Goal: Task Accomplishment & Management: Complete application form

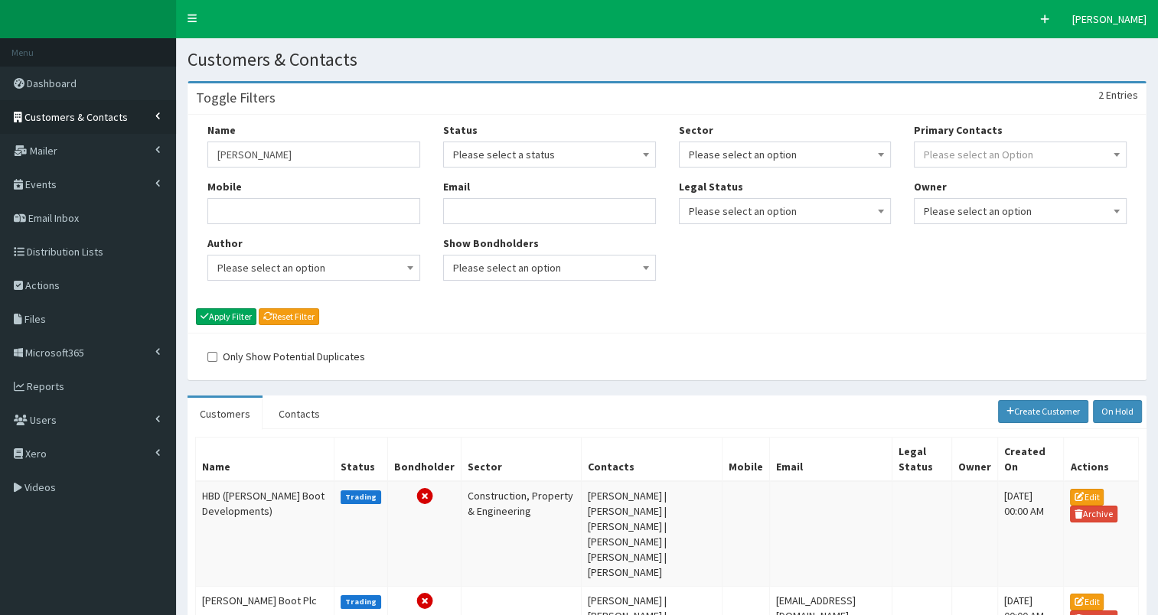
click at [59, 115] on span "Customers & Contacts" at bounding box center [75, 117] width 103 height 14
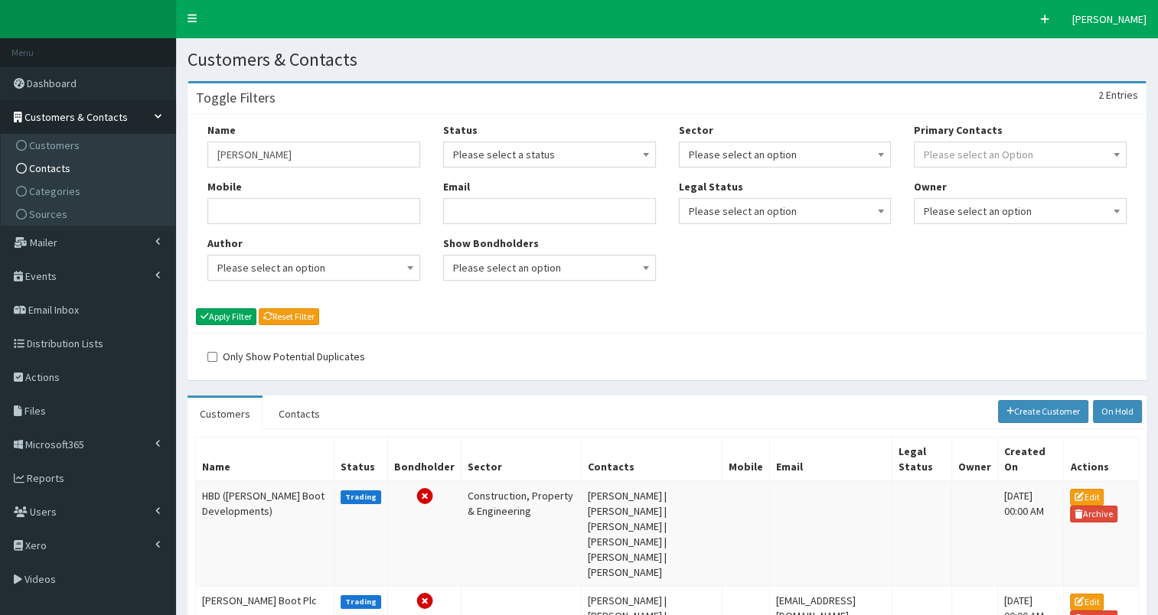
click at [45, 167] on span "Contacts" at bounding box center [49, 169] width 41 height 14
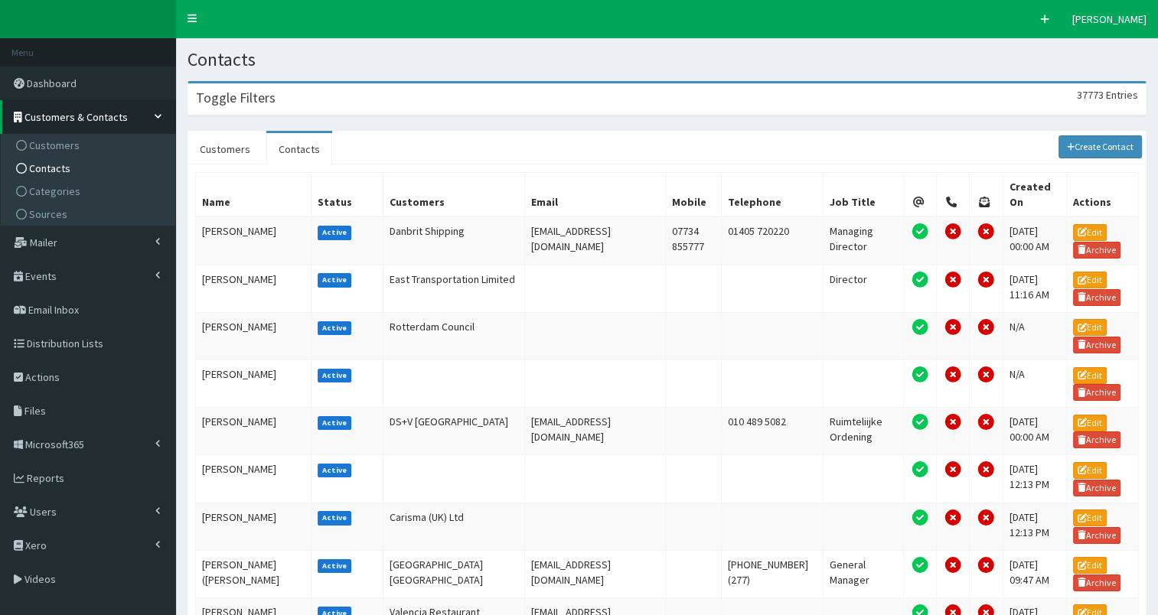
click at [358, 100] on div "Toggle Filters 37773 Entries" at bounding box center [667, 98] width 958 height 31
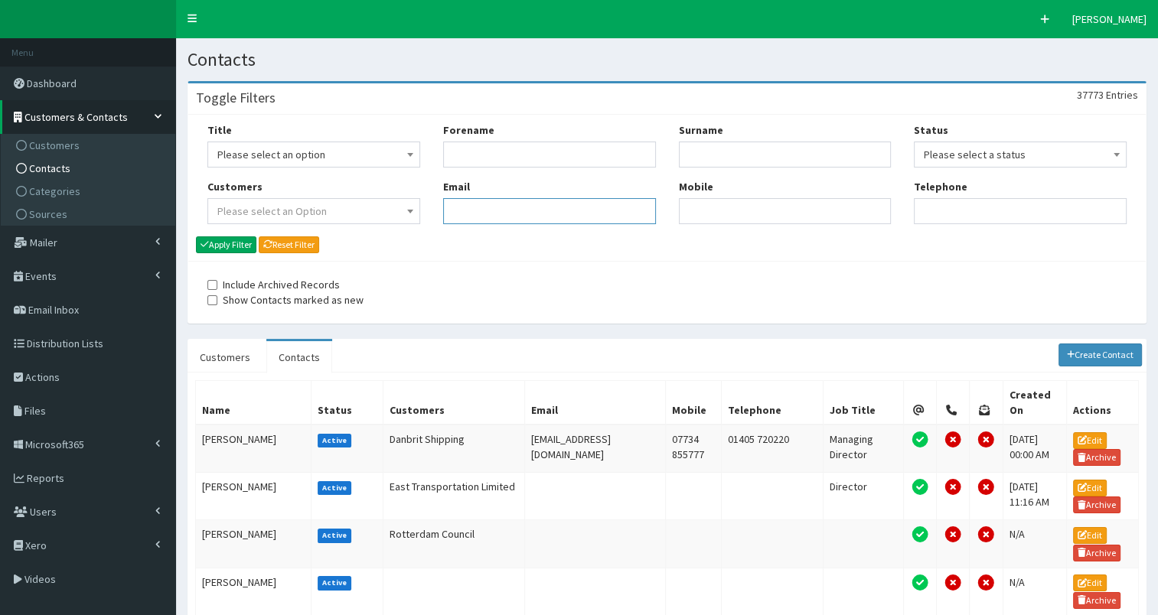
click at [493, 213] on input "Email" at bounding box center [549, 211] width 213 height 26
paste input "daniel.wilson@thespencergroup.co.uk"
type input "daniel.wilson@thespencergroup.co.uk"
click at [225, 245] on button "Apply Filter" at bounding box center [226, 245] width 60 height 17
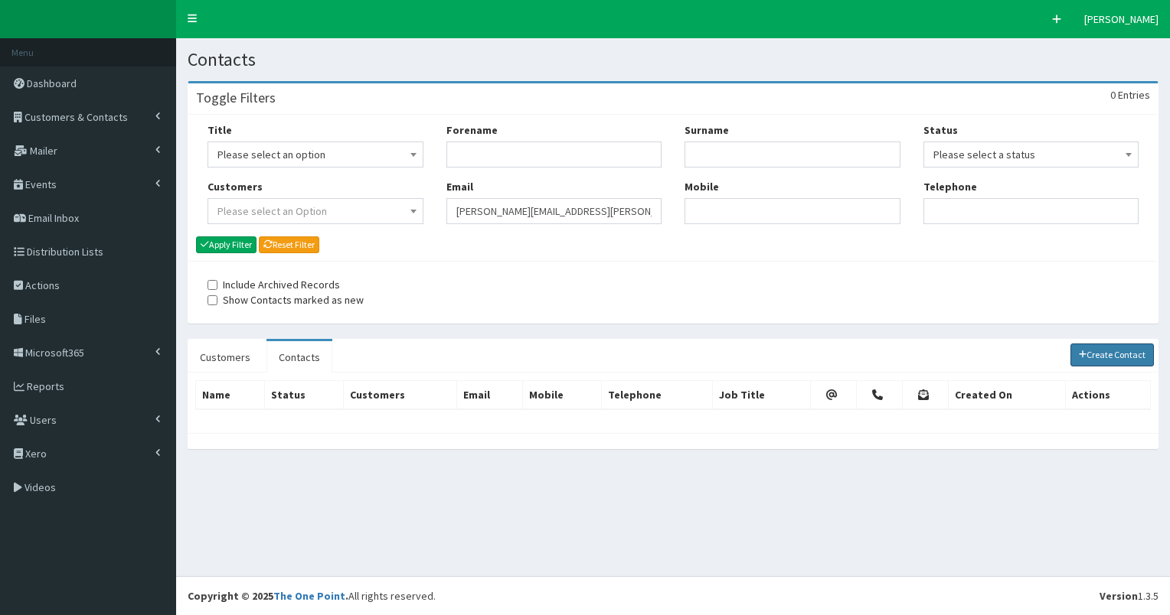
click at [1103, 351] on link "Create Contact" at bounding box center [1112, 355] width 84 height 23
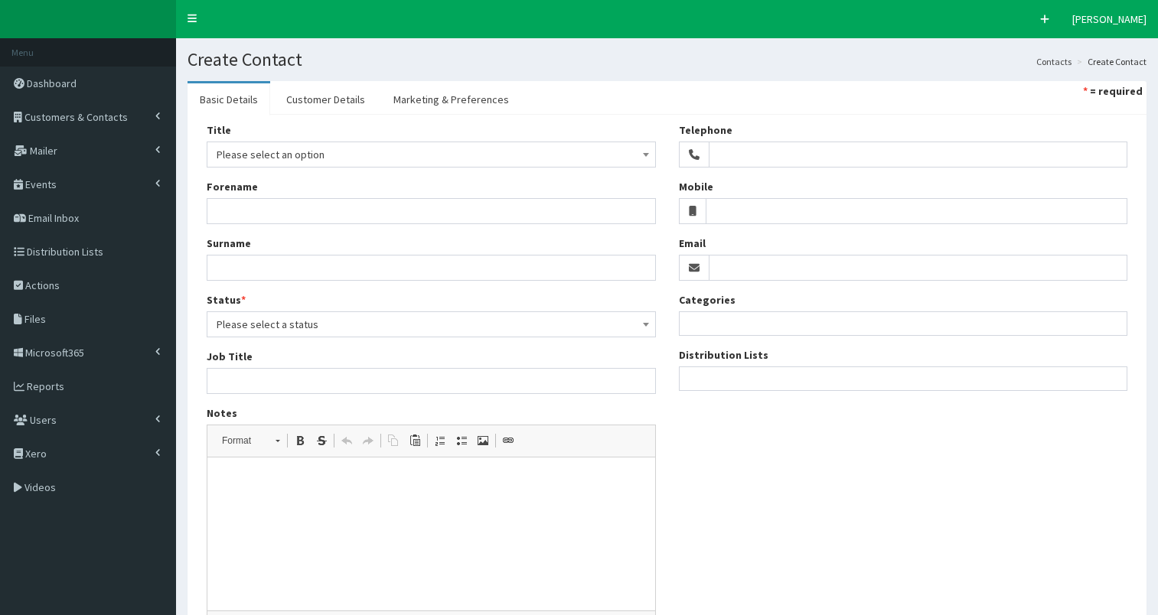
select select
click at [738, 271] on input "Email" at bounding box center [919, 268] width 420 height 26
paste input "daniel.wilson@thespencergroup.co.uk"
type input "[PERSON_NAME][EMAIL_ADDRESS][PERSON_NAME][DOMAIN_NAME]"
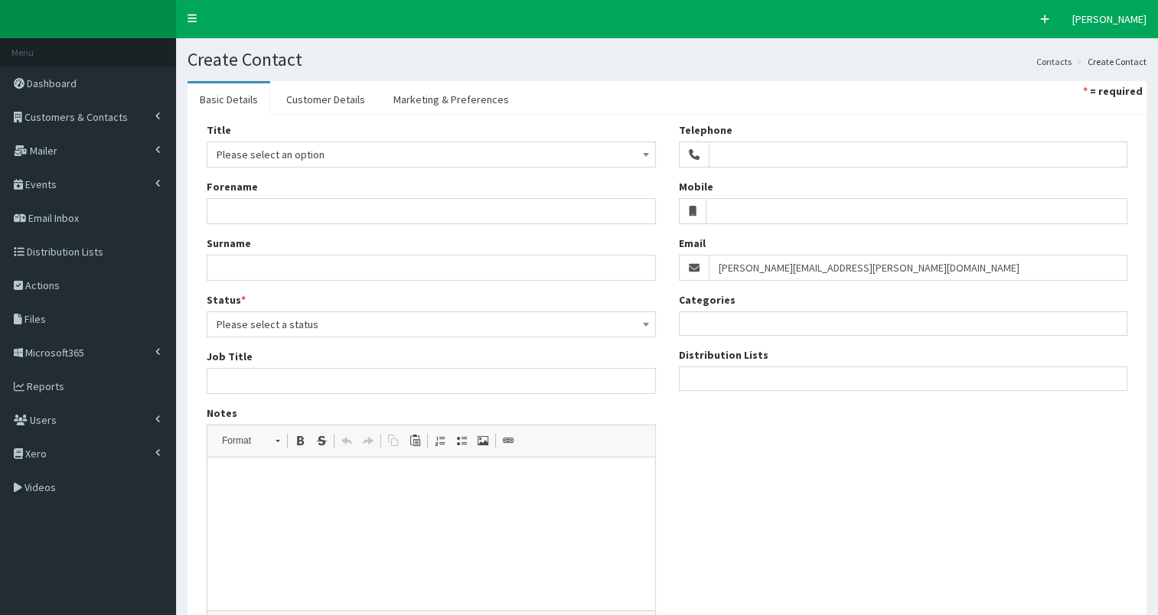
click at [732, 374] on ul at bounding box center [904, 376] width 448 height 19
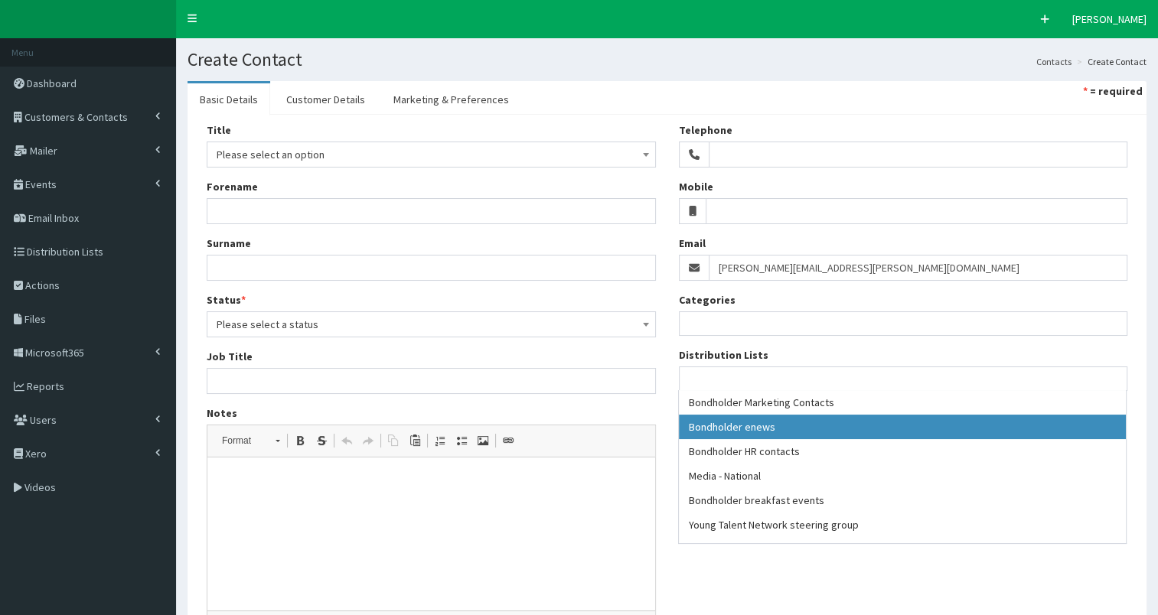
drag, startPoint x: 753, startPoint y: 426, endPoint x: 951, endPoint y: 406, distance: 198.6
select select "79"
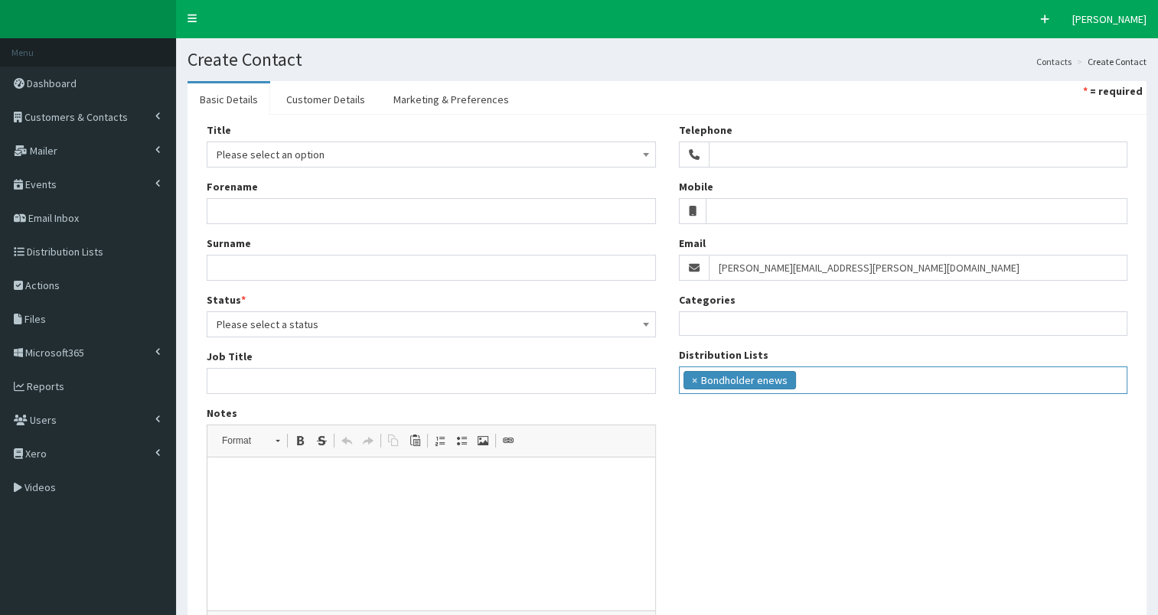
click at [919, 377] on ul "× Bondholder enews" at bounding box center [904, 378] width 448 height 22
click at [981, 381] on ul "× Bondholder enews × Bondholder breakfast events" at bounding box center [904, 378] width 448 height 22
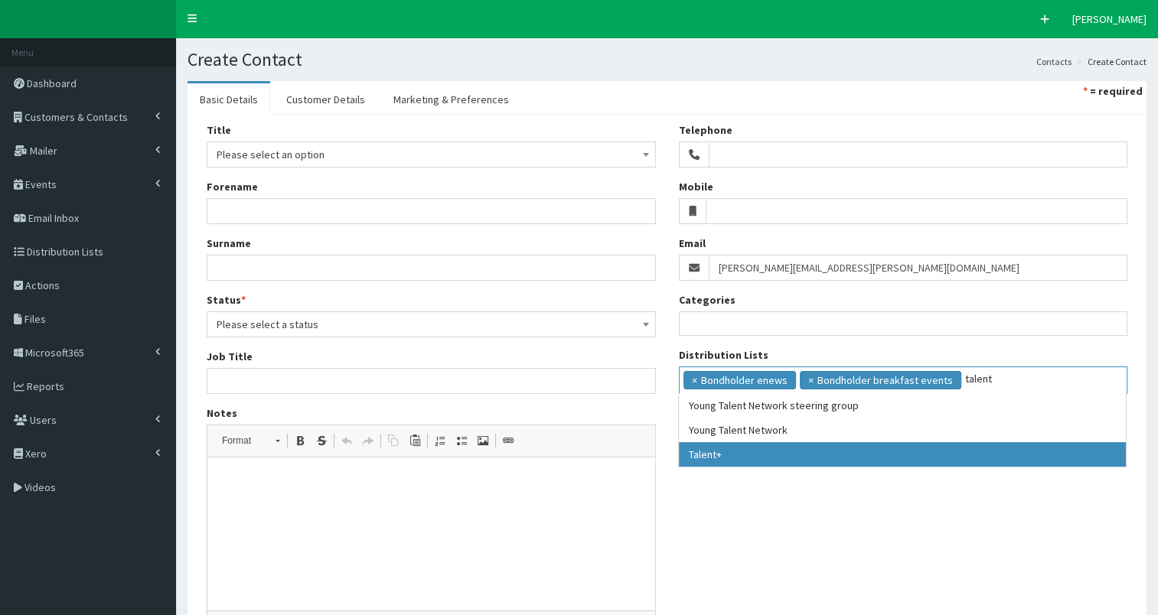
type input "talent"
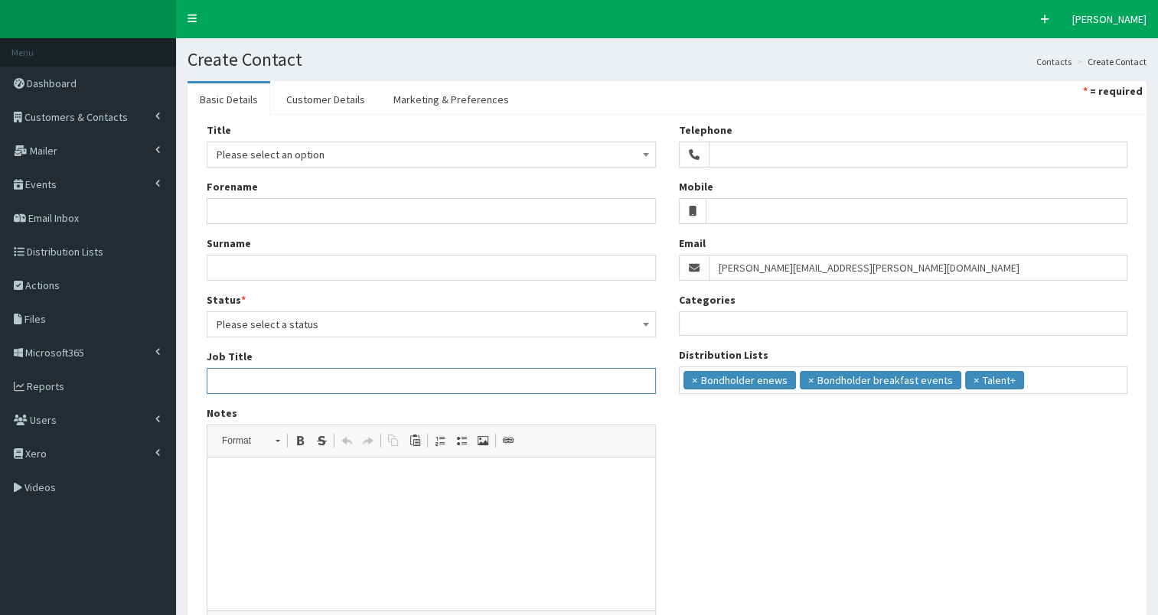
click at [237, 378] on input "Job Title" at bounding box center [431, 381] width 449 height 26
paste input "Sales Director"
type input "Sales Director"
click at [248, 155] on span "Please select an option" at bounding box center [431, 154] width 429 height 21
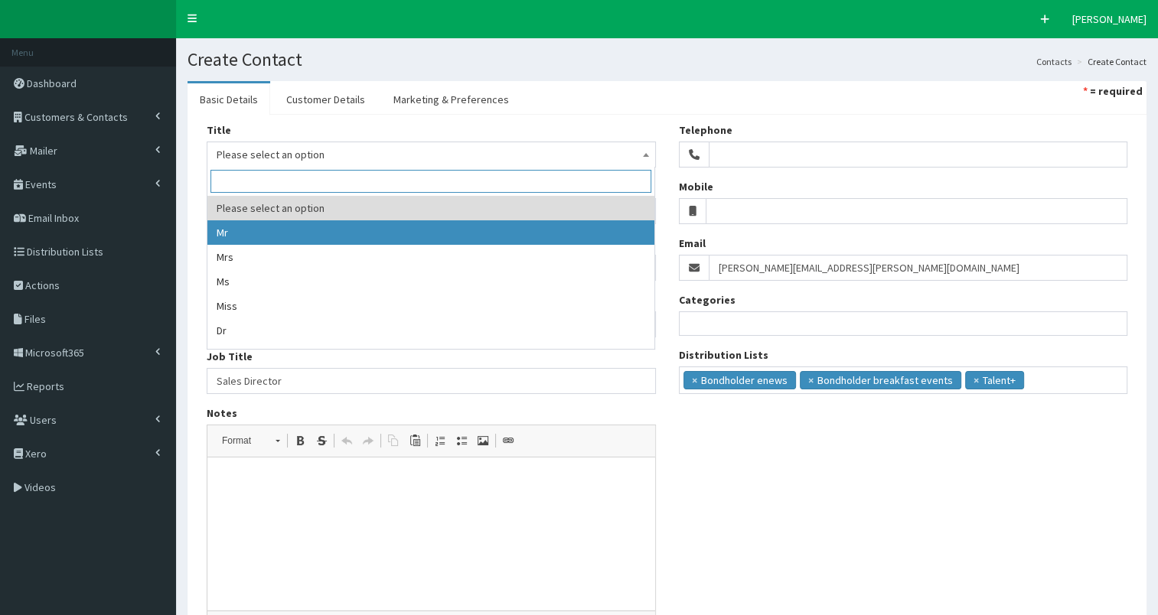
select select "1"
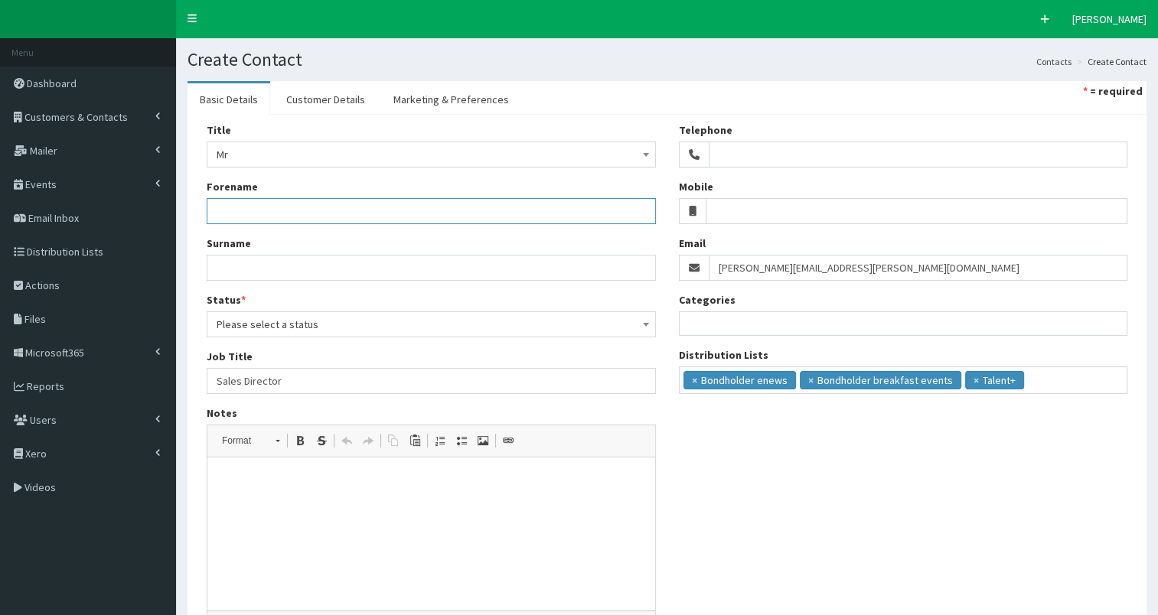
click at [232, 206] on input "Forename" at bounding box center [431, 211] width 449 height 26
type input "Daniel"
click at [246, 269] on input "Surname" at bounding box center [431, 268] width 449 height 26
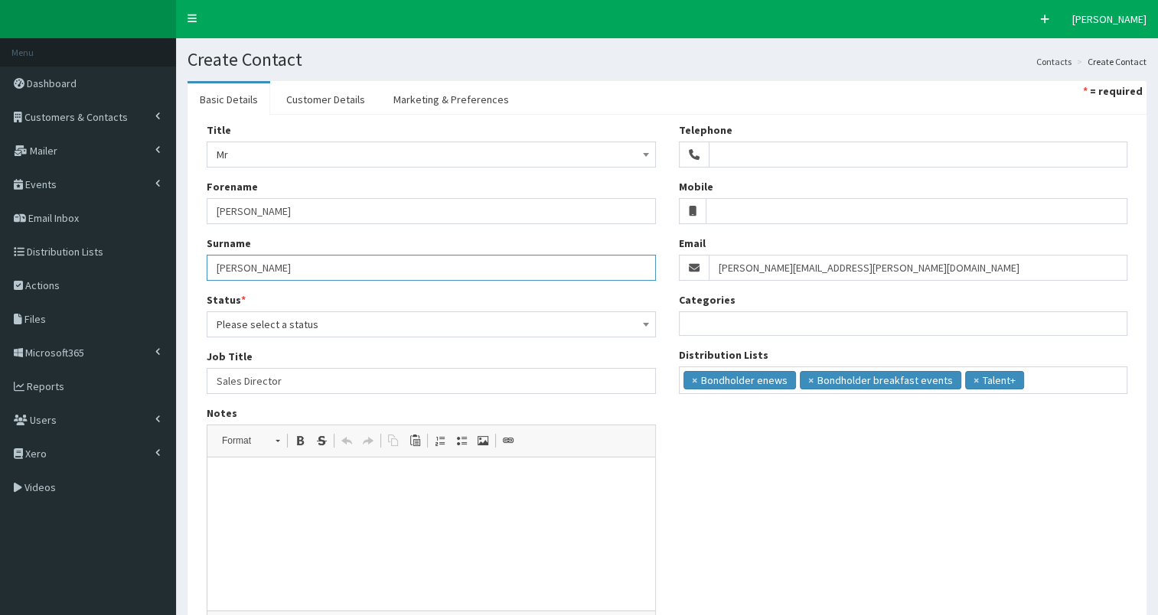
type input "Wilson"
click at [253, 328] on span "Please select a status" at bounding box center [431, 324] width 429 height 21
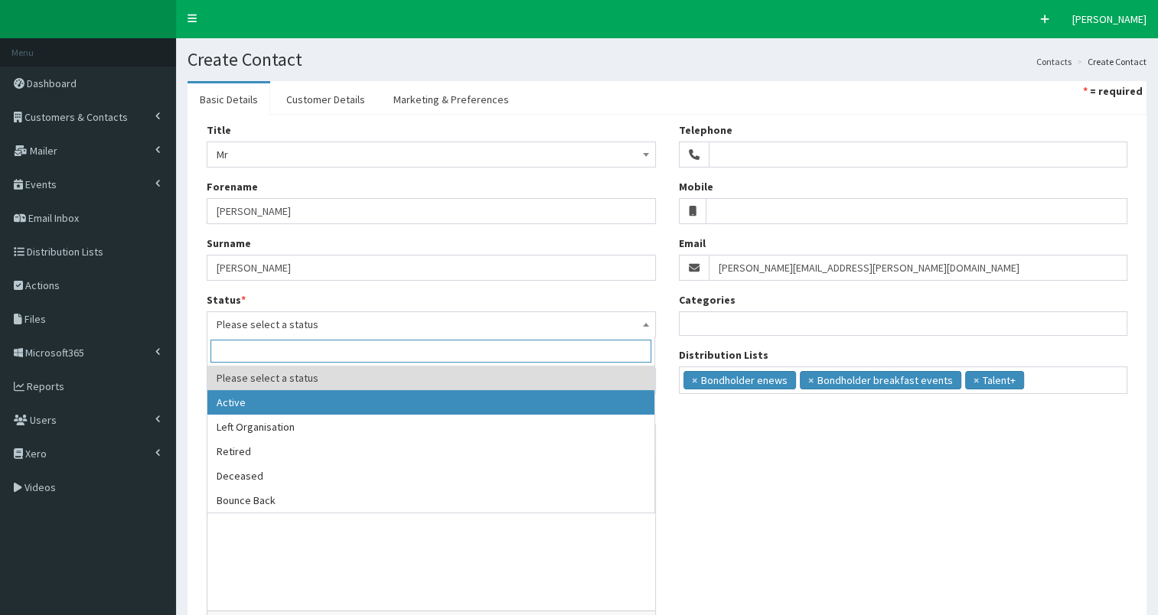
select select "1"
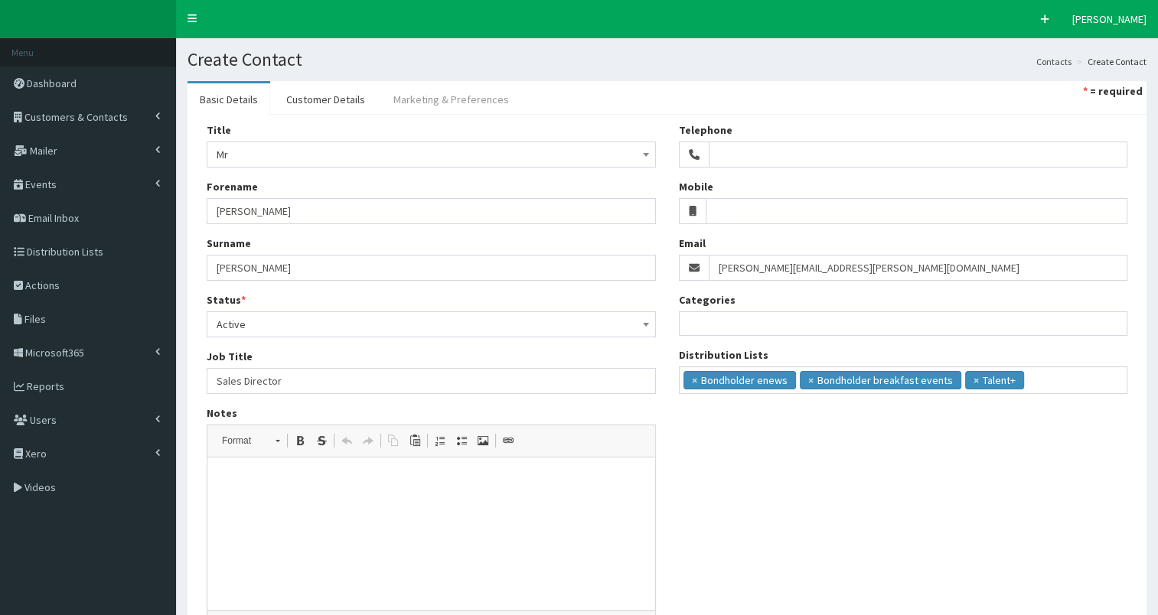
click at [458, 93] on link "Marketing & Preferences" at bounding box center [451, 99] width 140 height 32
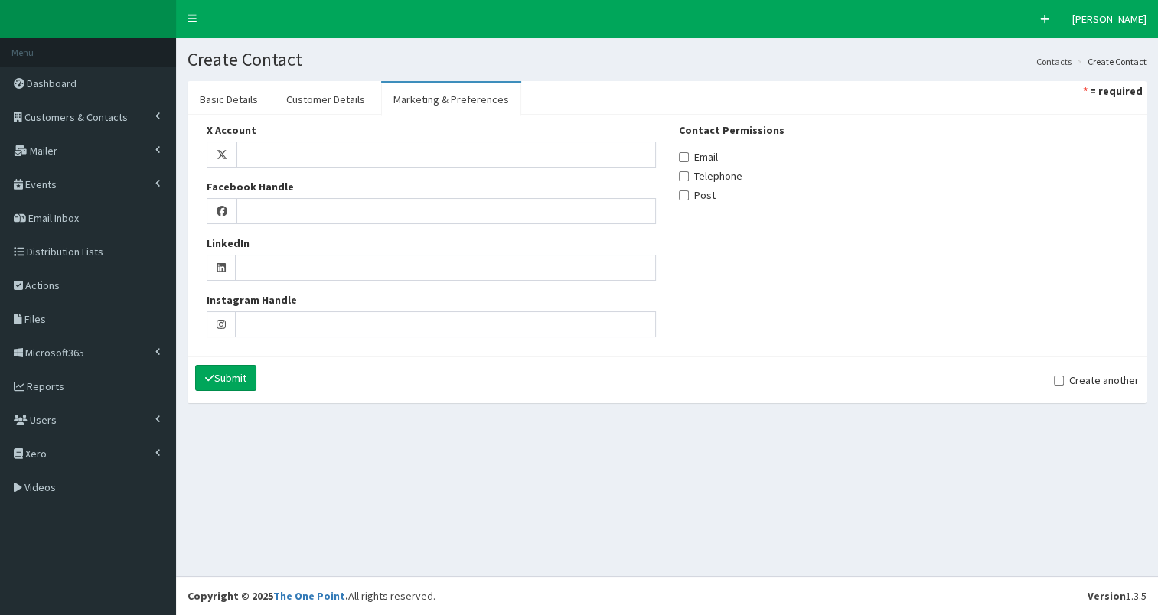
click at [717, 159] on label "Email" at bounding box center [698, 156] width 39 height 15
click at [689, 159] on input "Email" at bounding box center [684, 157] width 10 height 10
checkbox input "true"
click at [341, 101] on link "Customer Details" at bounding box center [325, 99] width 103 height 32
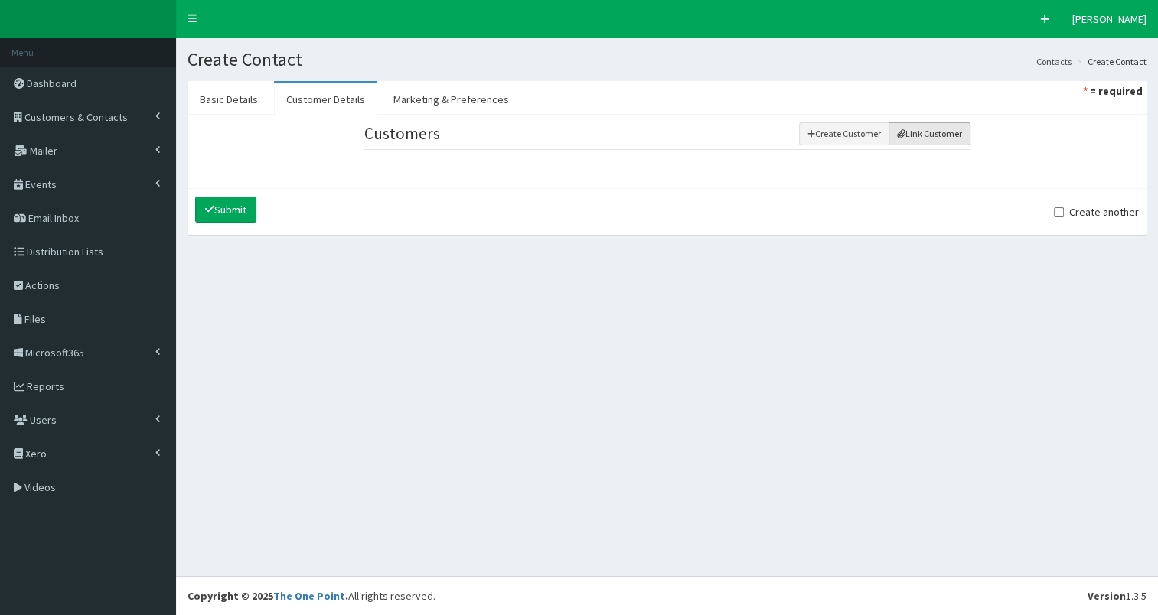
click at [949, 137] on button "Link Customer" at bounding box center [930, 133] width 82 height 23
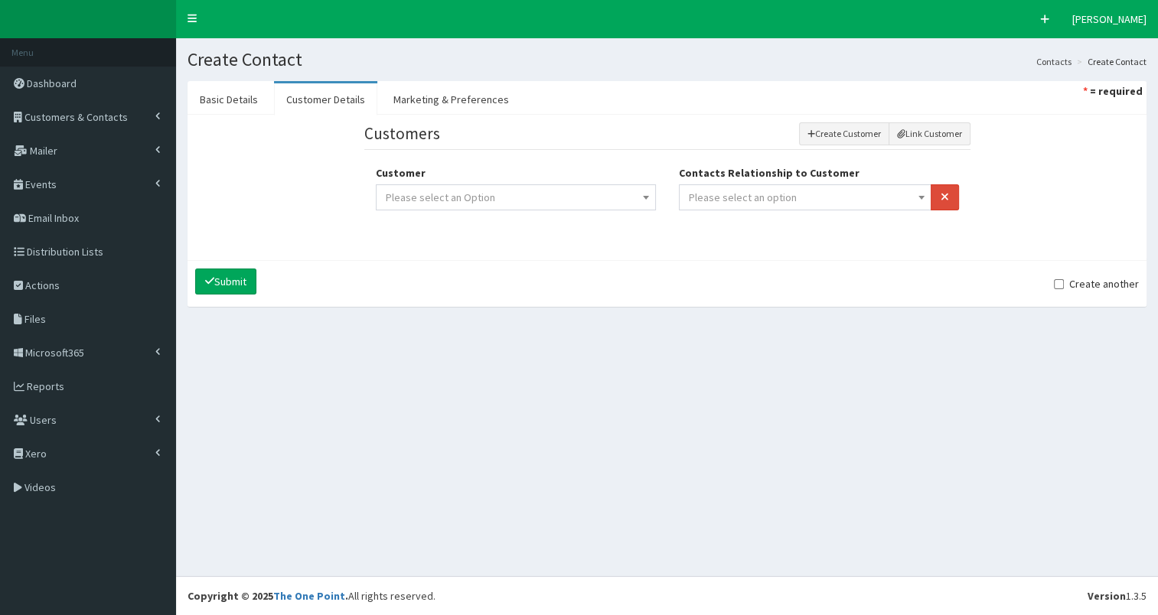
click at [753, 192] on span "Please select an option" at bounding box center [743, 198] width 108 height 14
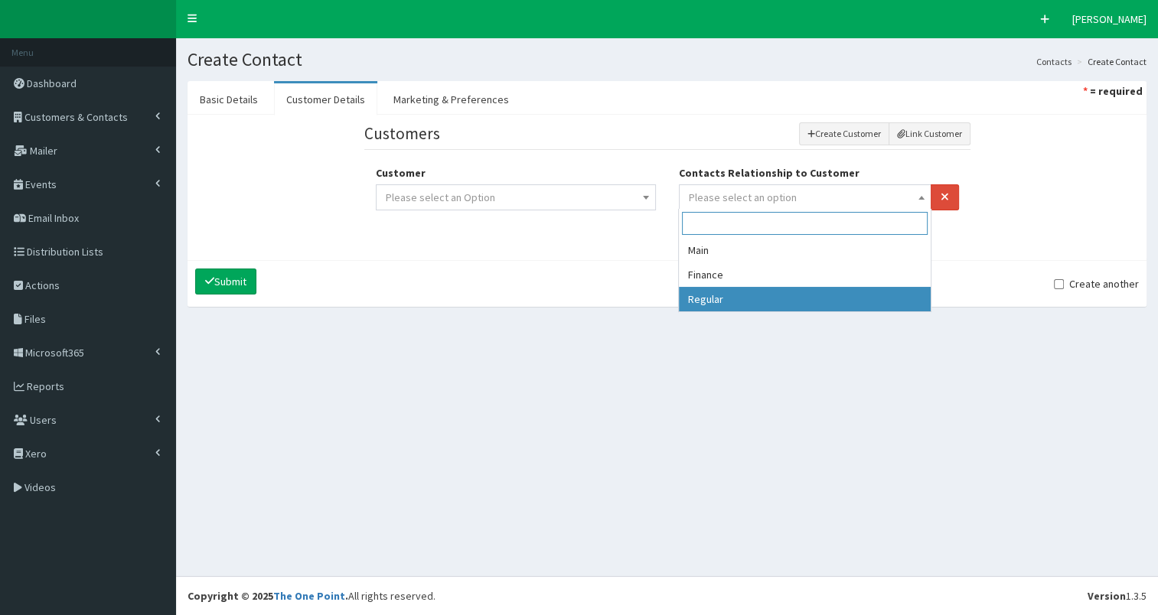
select select "3"
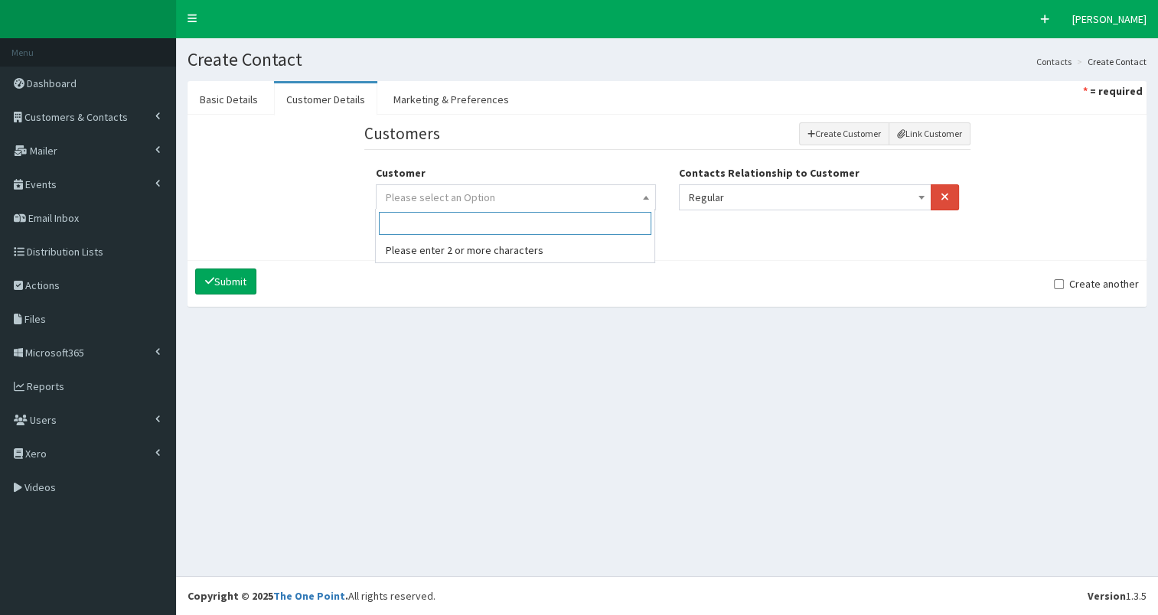
click at [621, 203] on span "Please select an Option" at bounding box center [516, 197] width 260 height 21
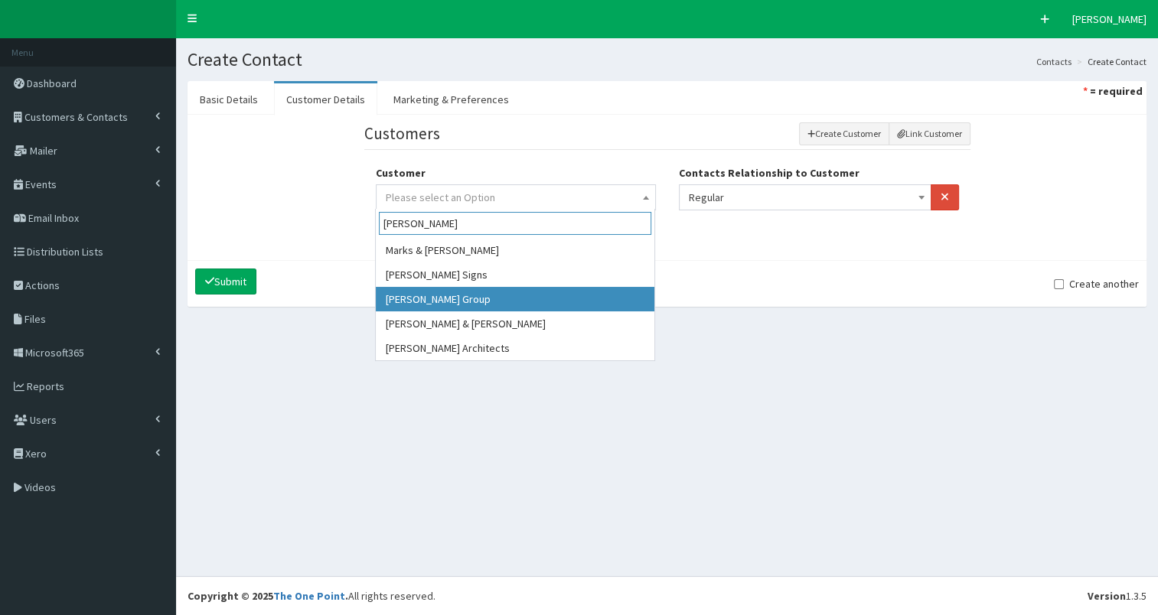
type input "Spencer"
select select "1027"
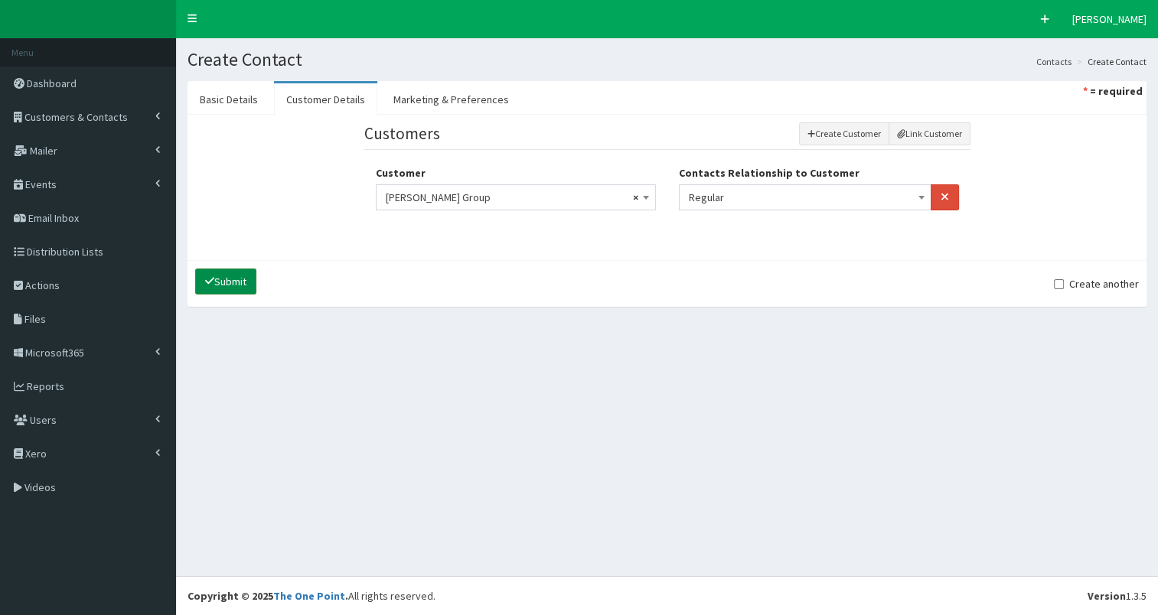
click at [224, 280] on button "Submit" at bounding box center [225, 282] width 61 height 26
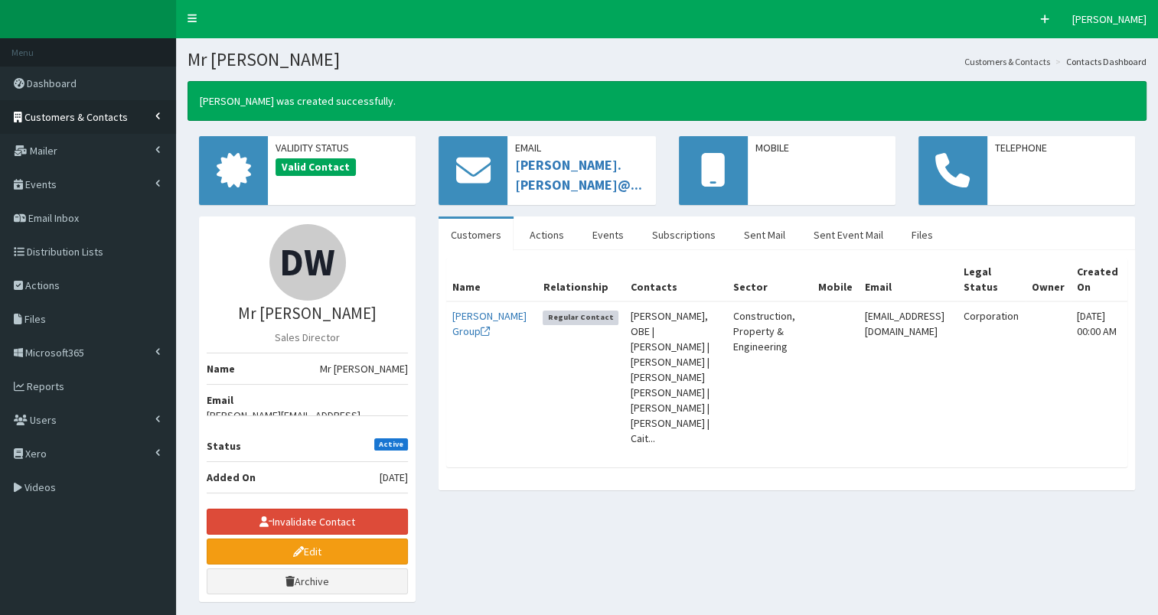
click at [48, 117] on span "Customers & Contacts" at bounding box center [75, 117] width 103 height 14
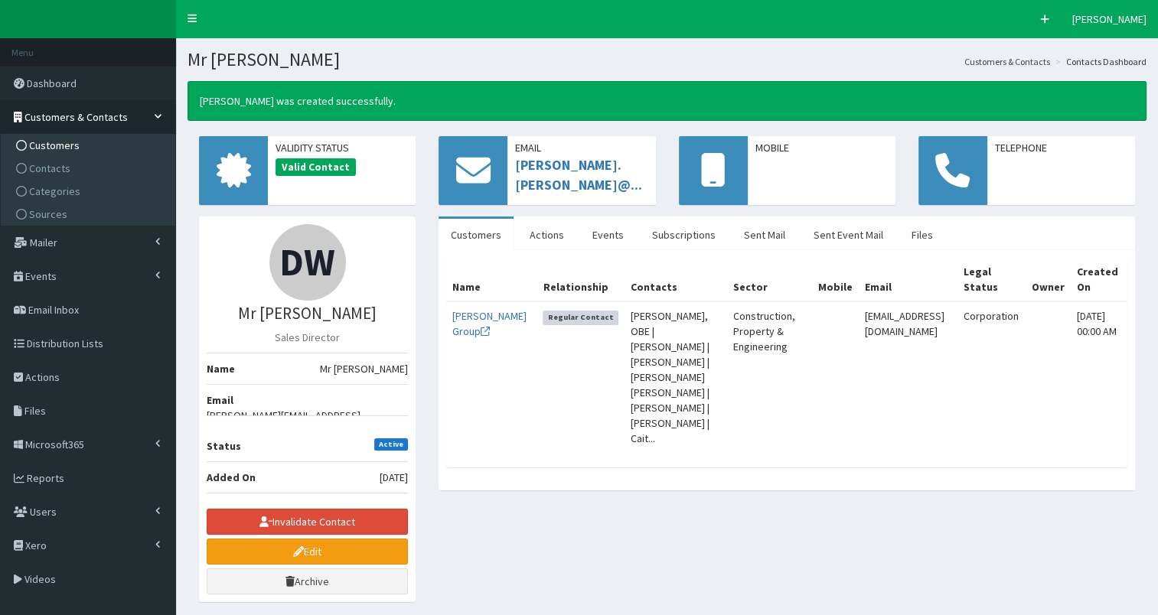
click at [47, 143] on span "Customers" at bounding box center [54, 146] width 51 height 14
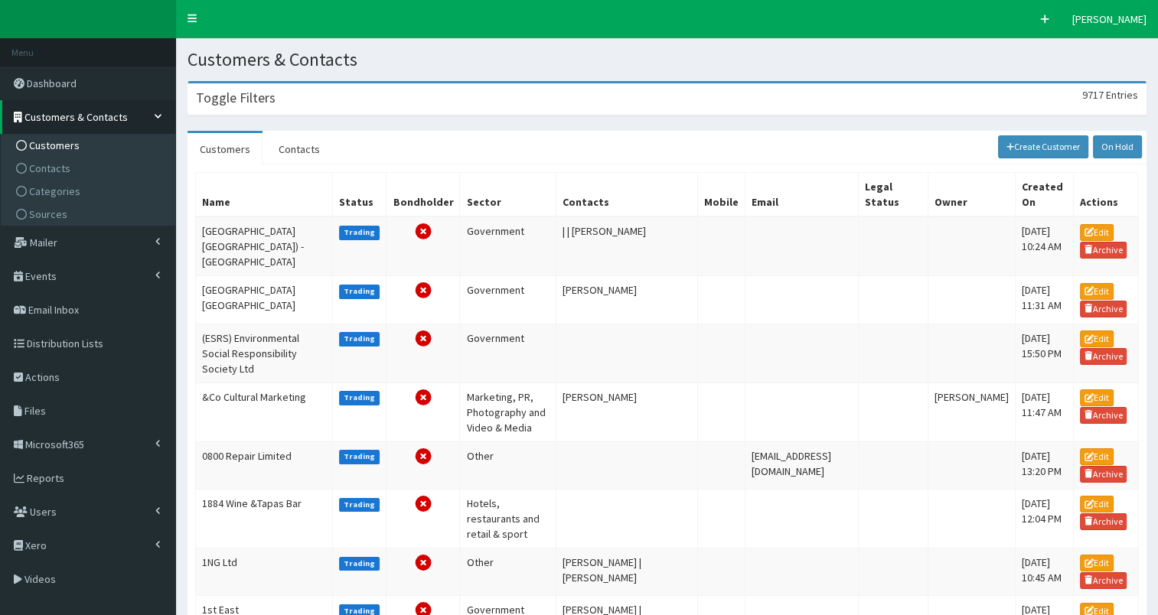
click at [230, 108] on div "Toggle Filters 9717 Entries" at bounding box center [667, 98] width 958 height 31
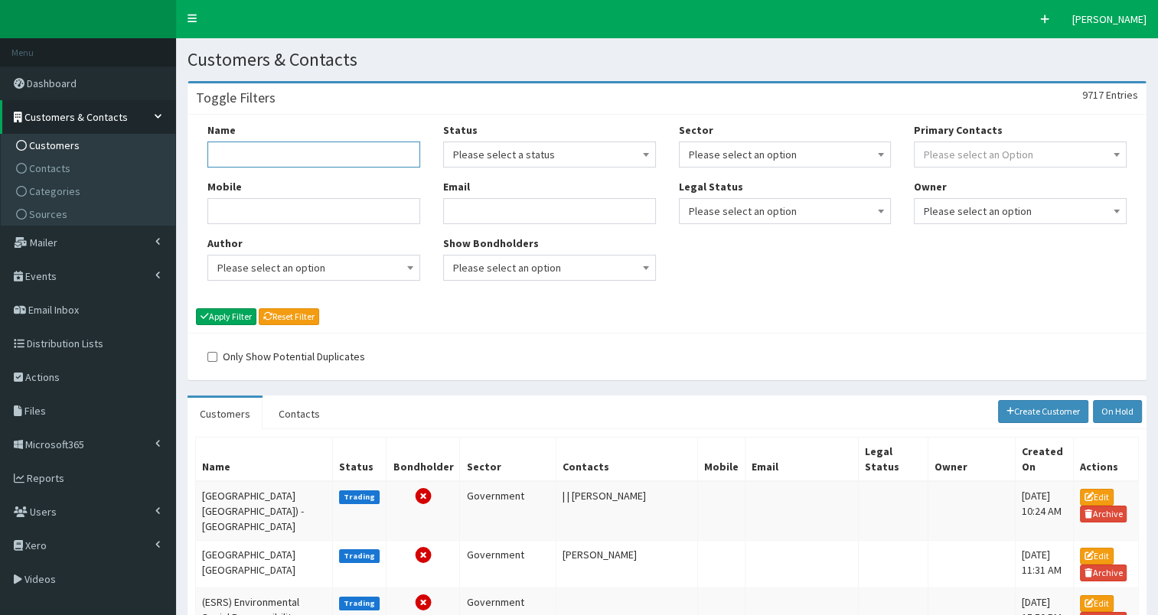
click at [219, 160] on input "Name" at bounding box center [313, 155] width 213 height 26
type input "360"
click at [227, 316] on button "Apply Filter" at bounding box center [226, 317] width 60 height 17
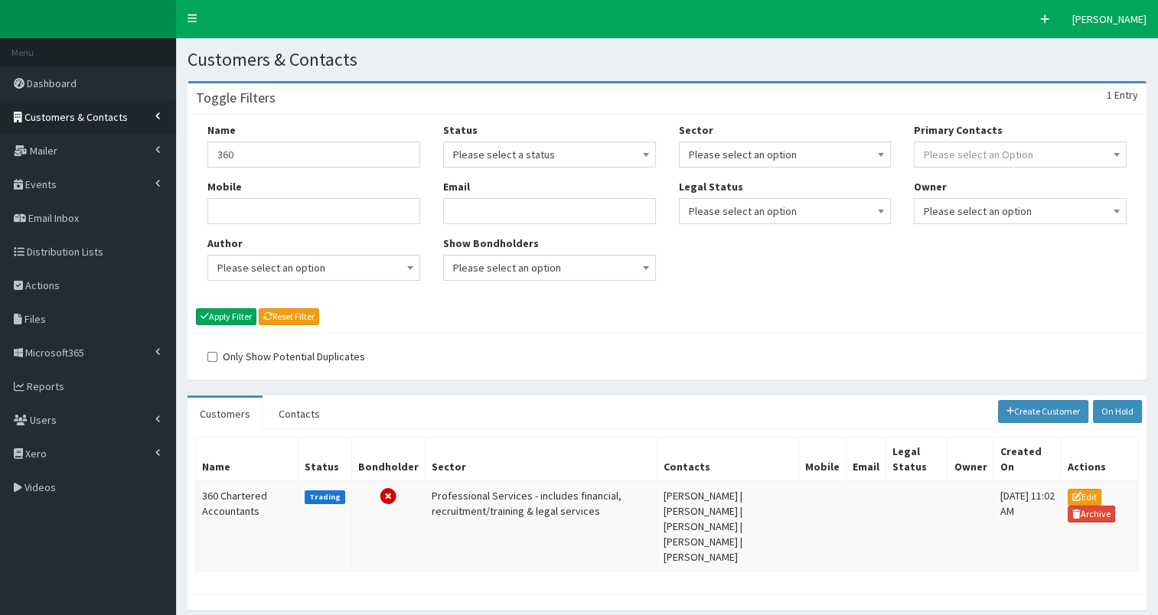
click at [72, 115] on span "Customers & Contacts" at bounding box center [75, 117] width 103 height 14
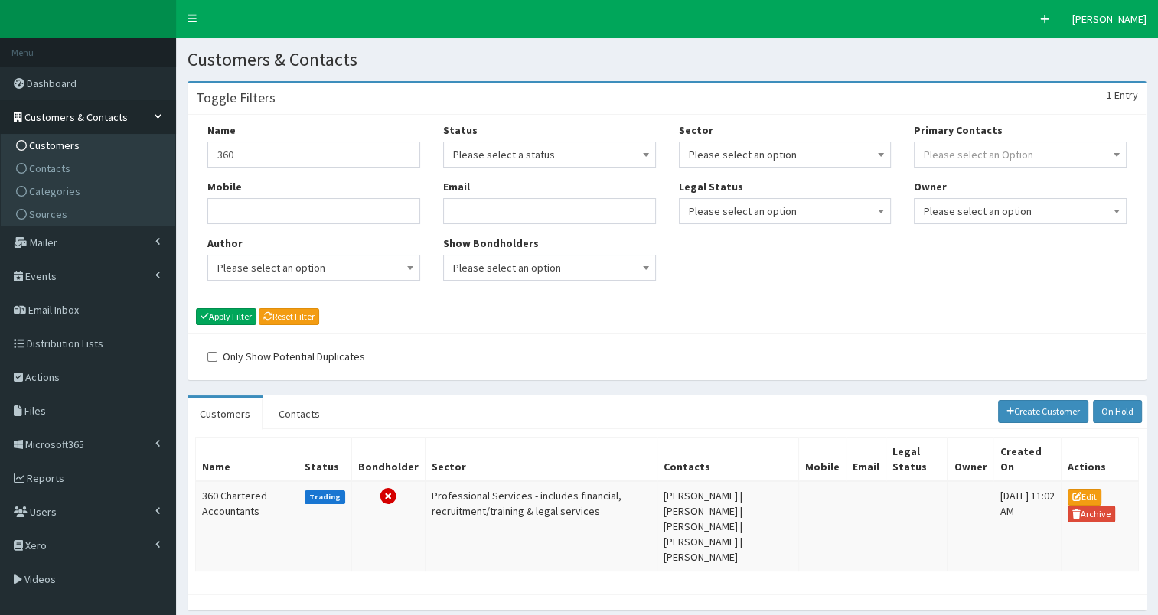
click at [49, 144] on span "Customers" at bounding box center [54, 146] width 51 height 14
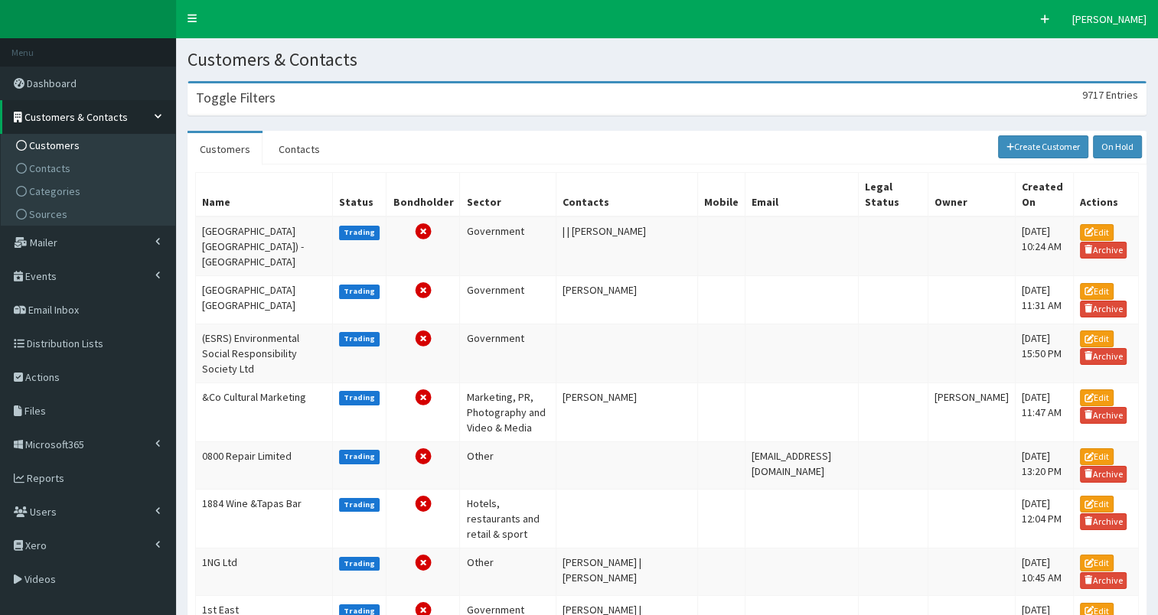
click at [229, 103] on h3 "Toggle Filters" at bounding box center [236, 98] width 80 height 14
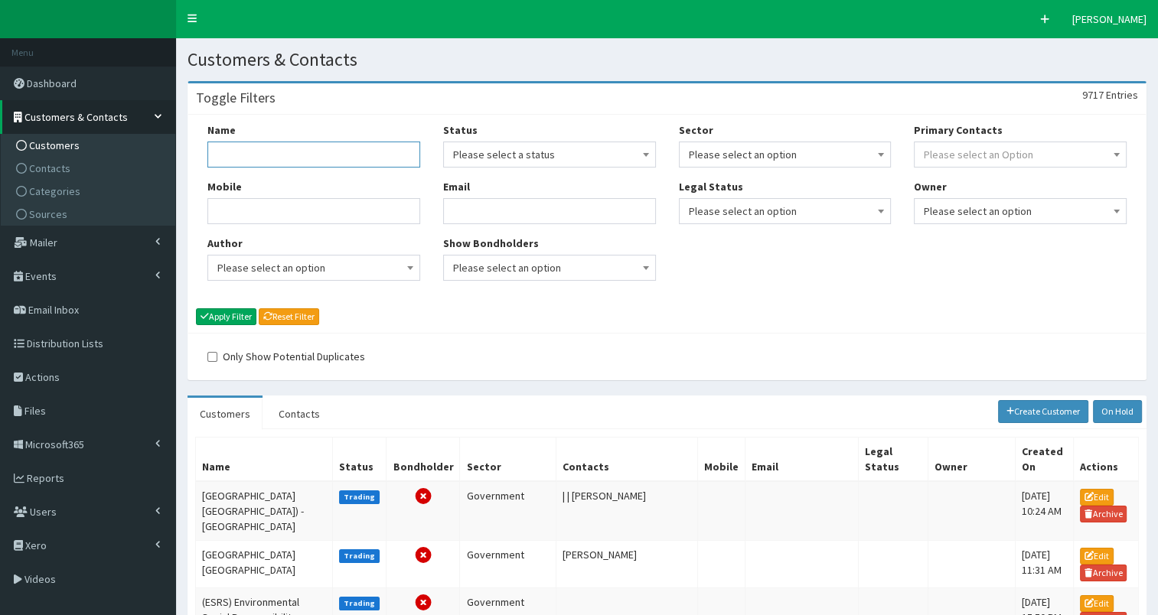
click at [211, 161] on input "Name" at bounding box center [313, 155] width 213 height 26
type input "Patt"
click at [229, 315] on button "Apply Filter" at bounding box center [226, 317] width 60 height 17
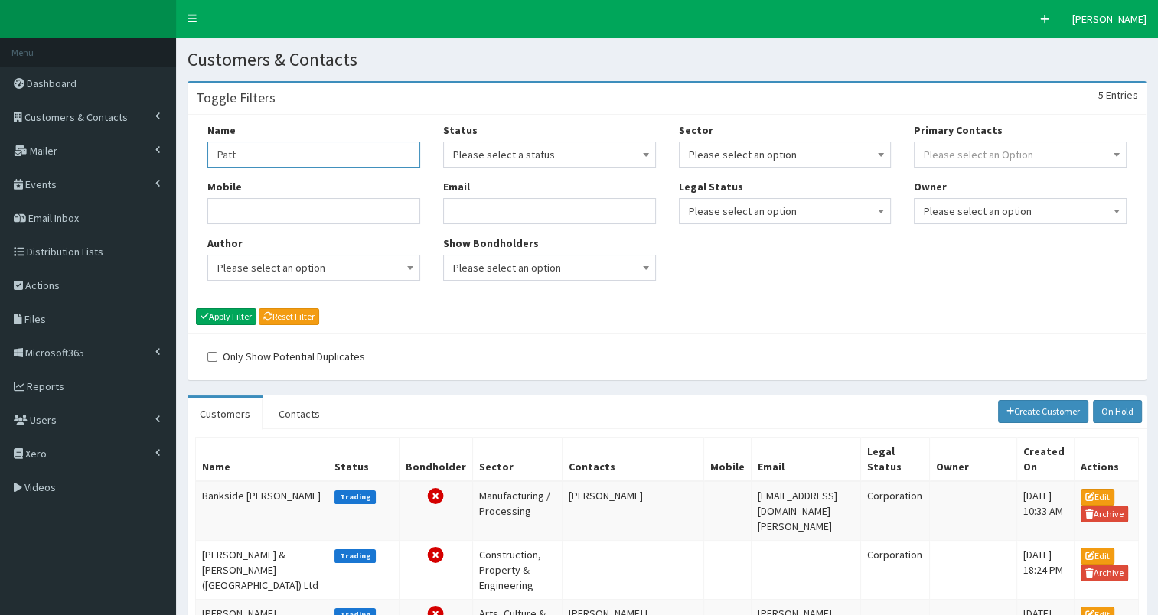
click at [216, 155] on input "Patt" at bounding box center [313, 155] width 213 height 26
drag, startPoint x: 215, startPoint y: 154, endPoint x: 364, endPoint y: 155, distance: 149.3
click at [364, 155] on input "Patt" at bounding box center [313, 155] width 213 height 26
type input "VIP"
click at [231, 319] on button "Apply Filter" at bounding box center [226, 317] width 60 height 17
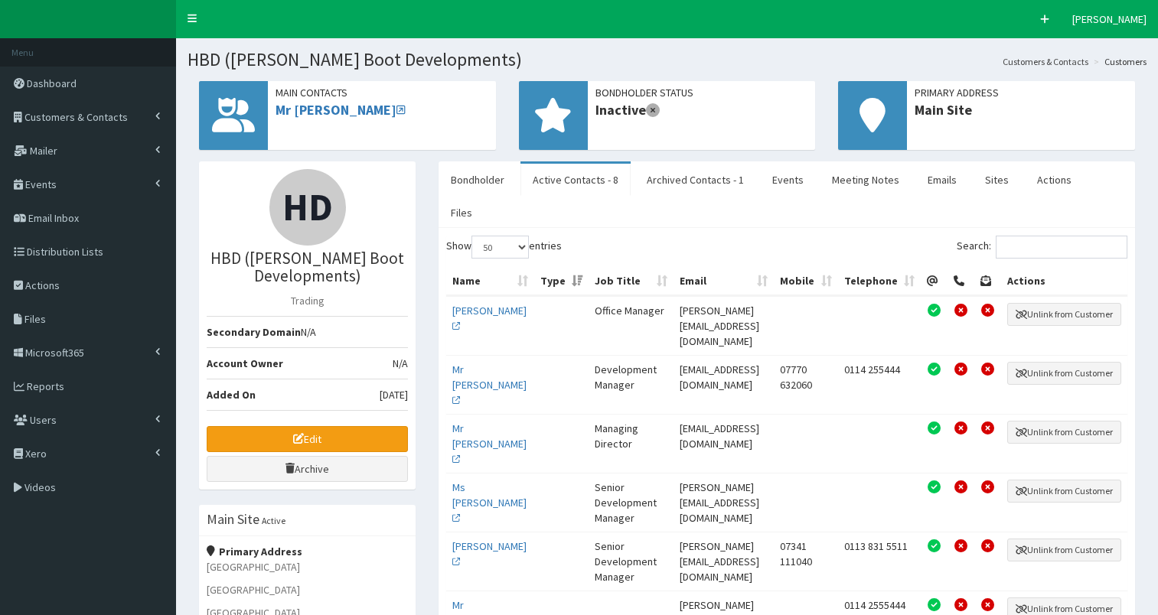
select select "50"
click at [64, 116] on span "Customers & Contacts" at bounding box center [75, 117] width 103 height 14
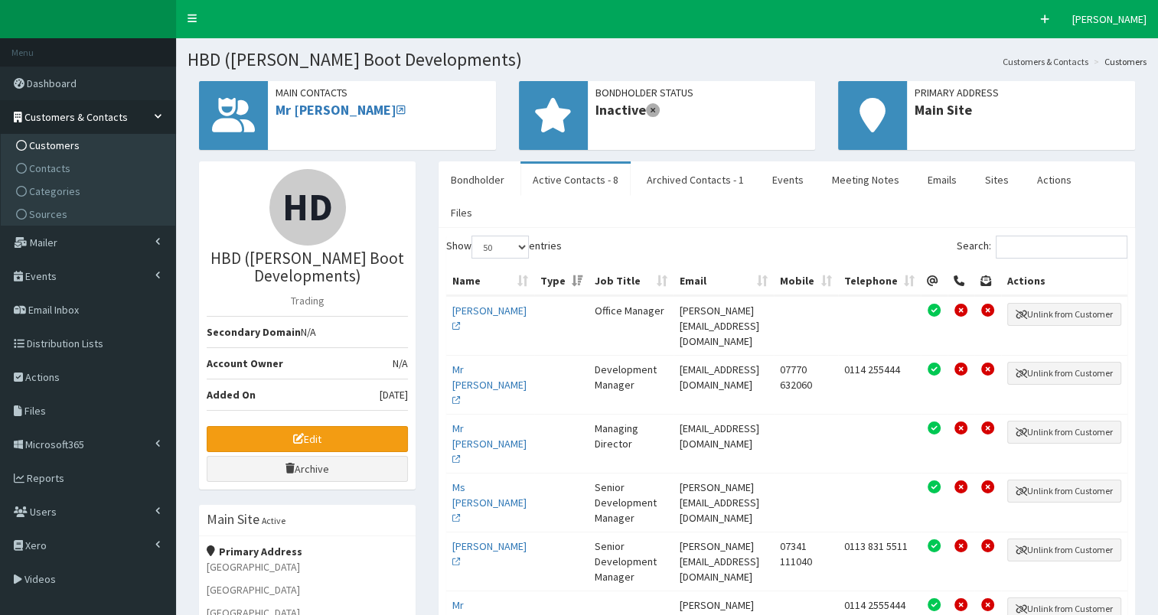
click at [56, 145] on span "Customers" at bounding box center [54, 146] width 51 height 14
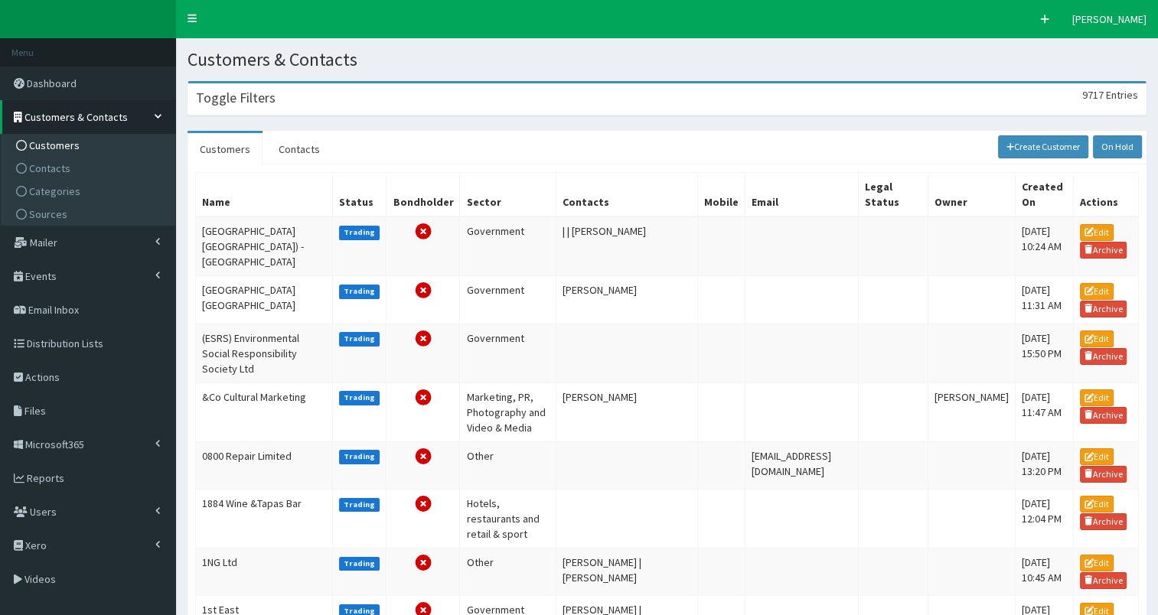
click at [242, 105] on h3 "Toggle Filters" at bounding box center [236, 98] width 80 height 14
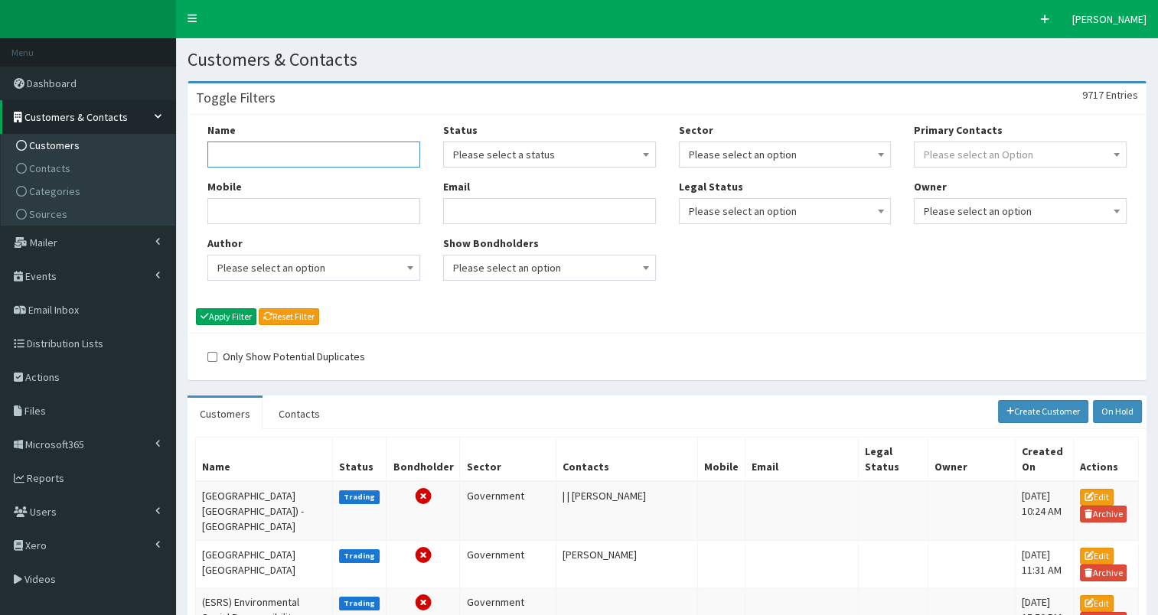
click at [263, 158] on input "Name" at bounding box center [313, 155] width 213 height 26
type input "foyle"
click at [223, 312] on button "Apply Filter" at bounding box center [226, 317] width 60 height 17
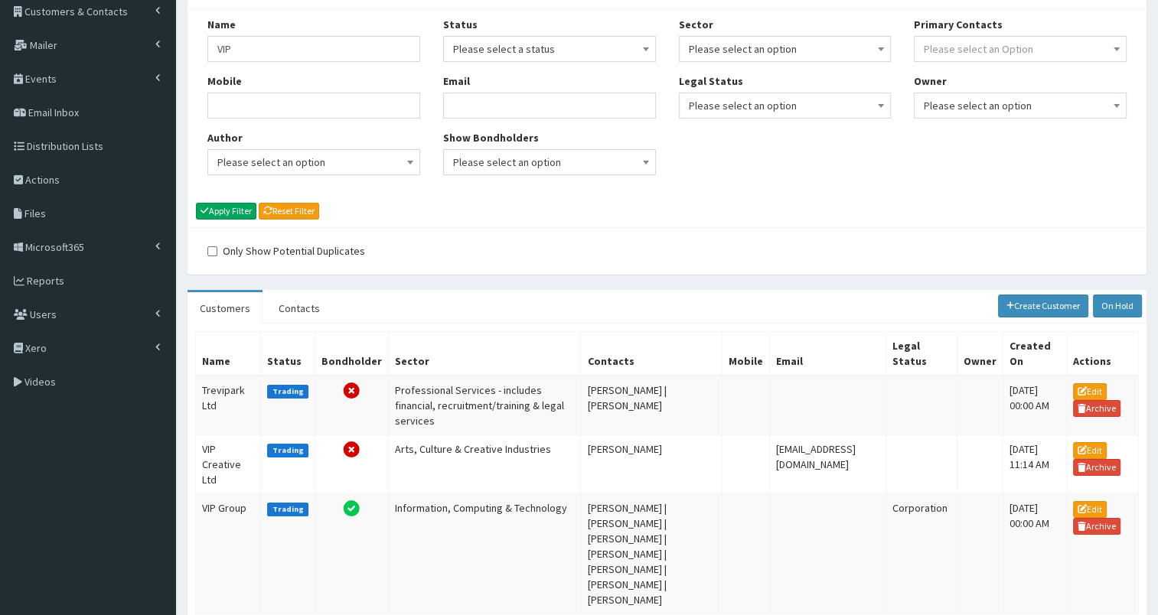
scroll to position [129, 0]
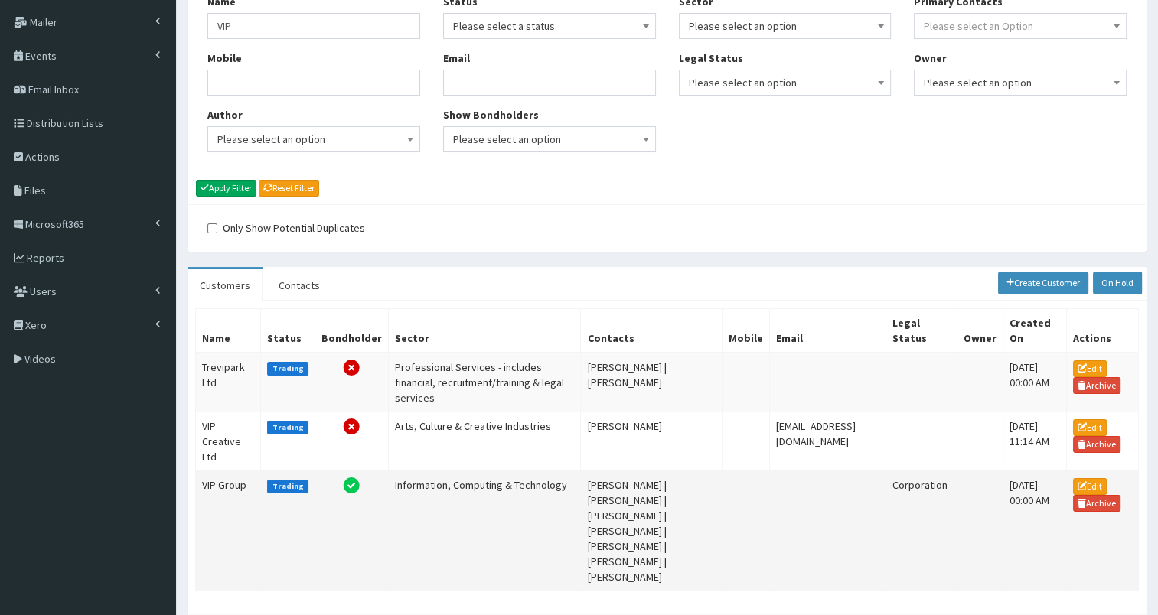
click at [222, 481] on td "VIP Group" at bounding box center [228, 531] width 65 height 120
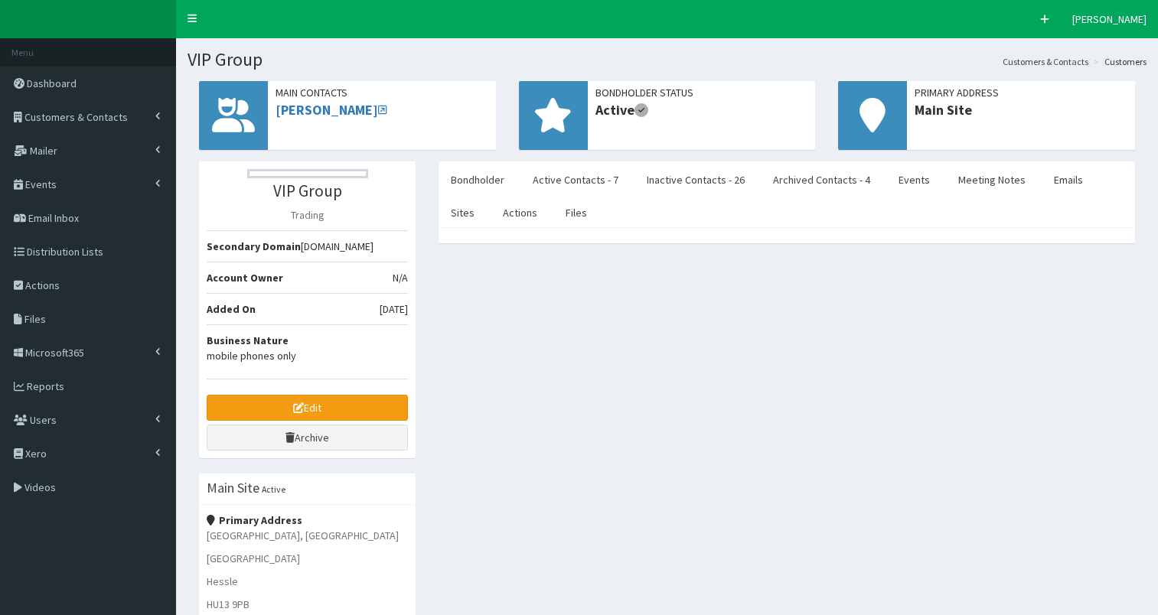
select select "50"
click at [563, 190] on link "Active Contacts - 7" at bounding box center [576, 180] width 110 height 32
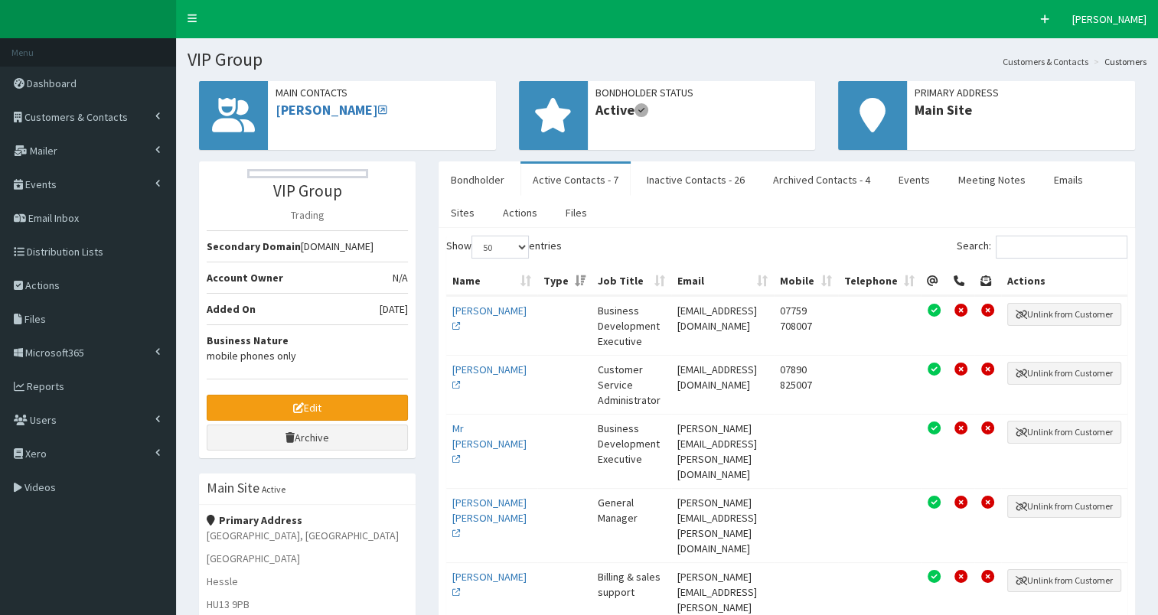
click at [461, 315] on td "Mr Jae Barnes" at bounding box center [491, 325] width 91 height 59
click at [474, 309] on link "Mr Jae Barnes" at bounding box center [489, 318] width 74 height 29
click at [468, 426] on link "Mr [PERSON_NAME]" at bounding box center [489, 444] width 74 height 44
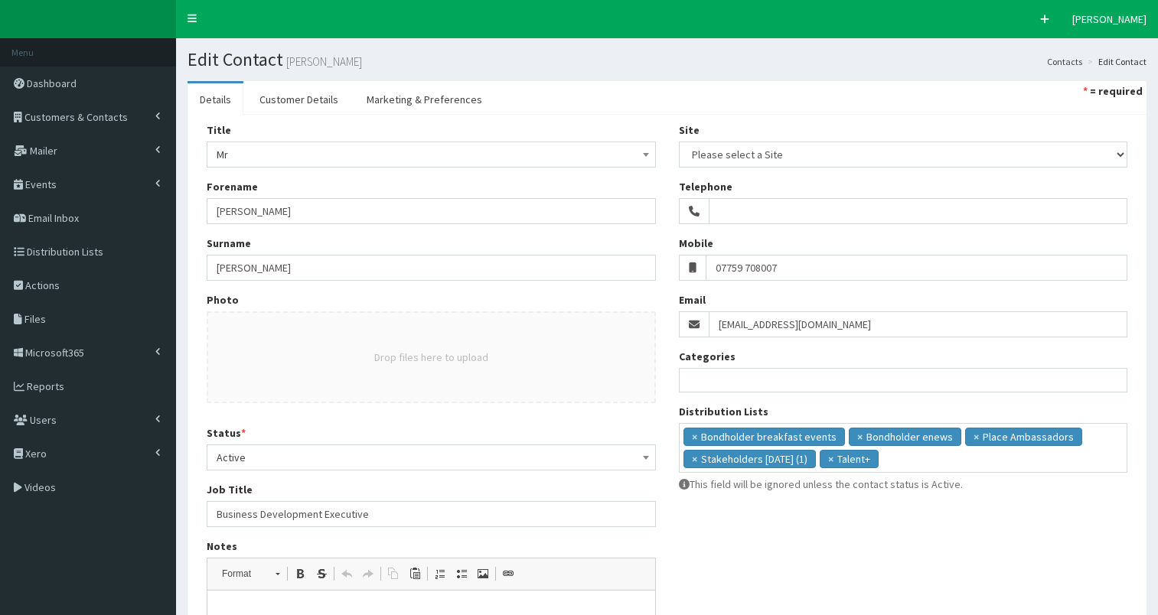
select select
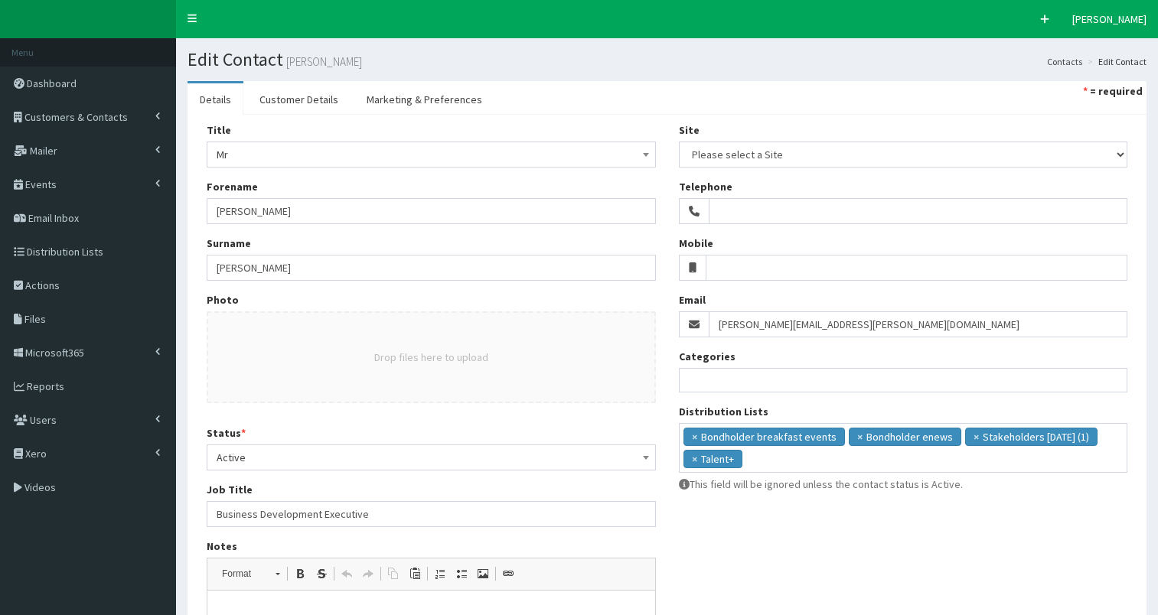
select select
click at [762, 465] on ul "× Bondholder breakfast events × Bondholder enews × Stakeholders May 2023 (1) × …" at bounding box center [904, 446] width 448 height 44
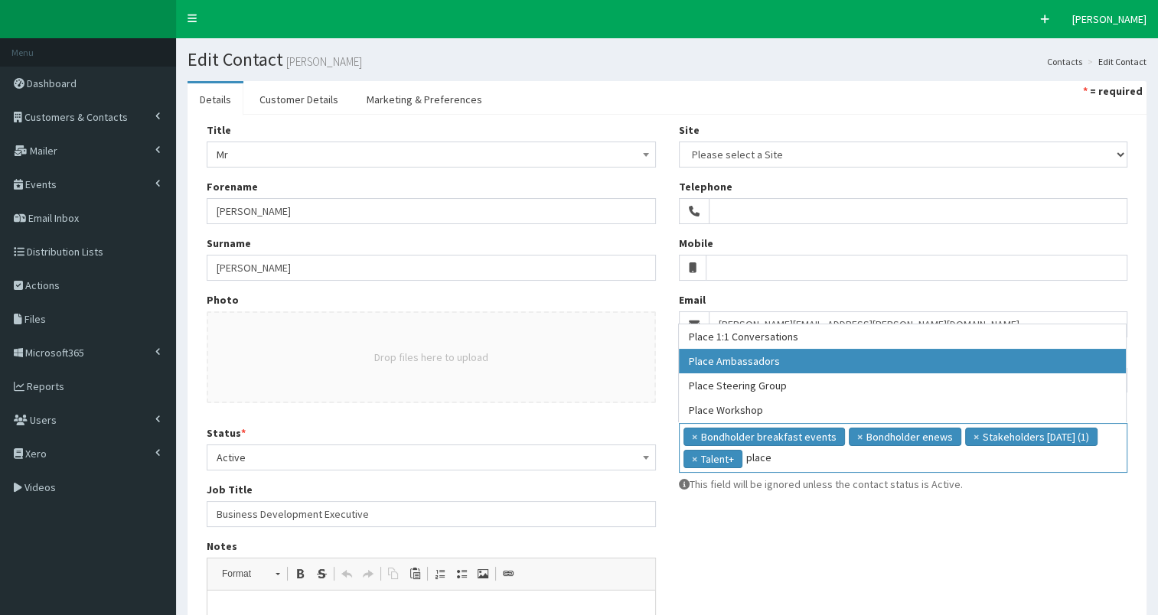
type input "place"
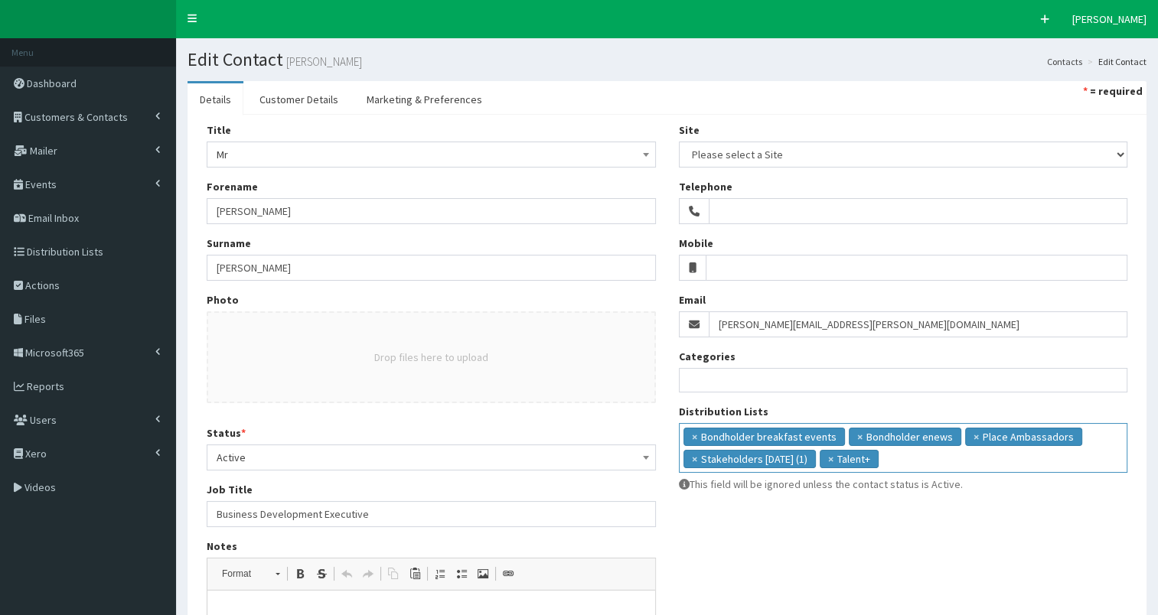
scroll to position [276, 0]
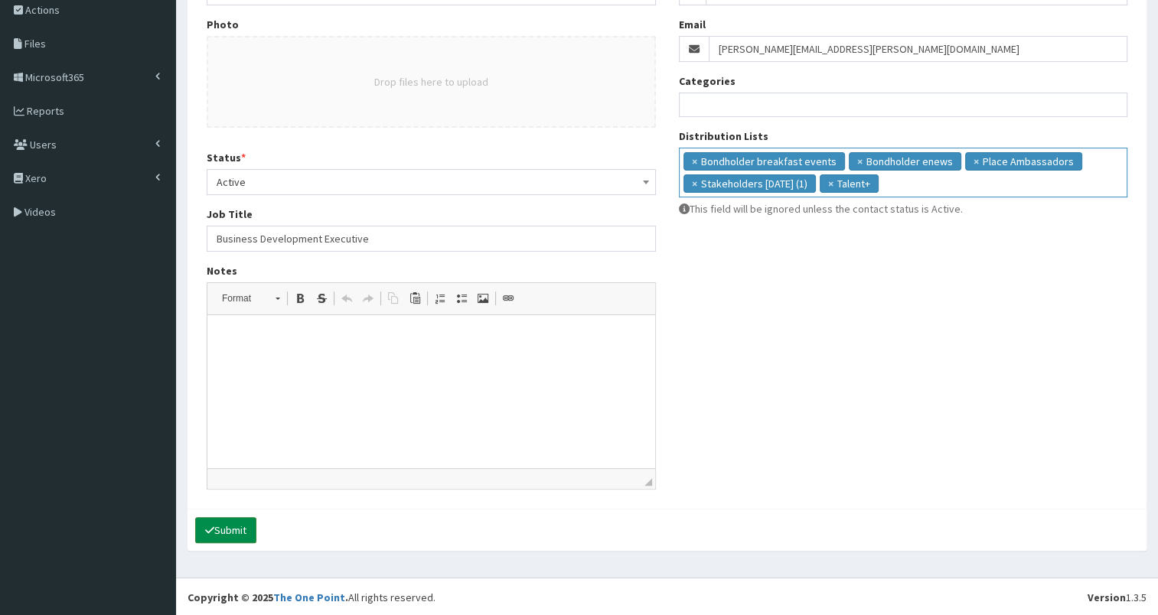
drag, startPoint x: 231, startPoint y: 525, endPoint x: 376, endPoint y: 485, distance: 150.1
click at [234, 524] on button "Submit" at bounding box center [225, 531] width 61 height 26
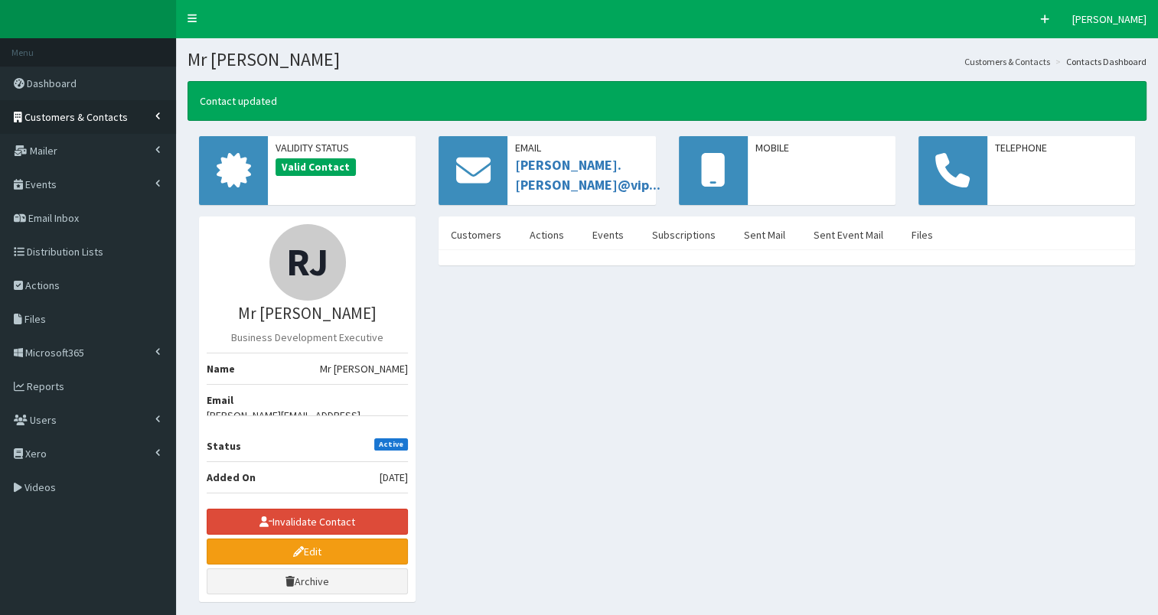
click at [93, 119] on span "Customers & Contacts" at bounding box center [75, 117] width 103 height 14
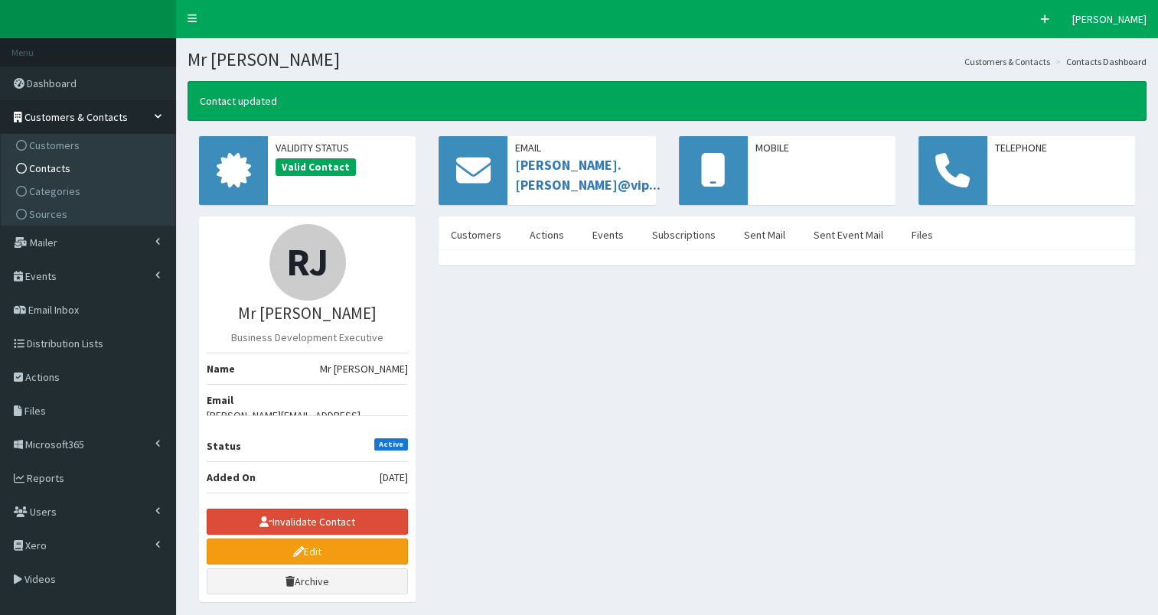
click at [70, 165] on link "Contacts" at bounding box center [90, 168] width 171 height 23
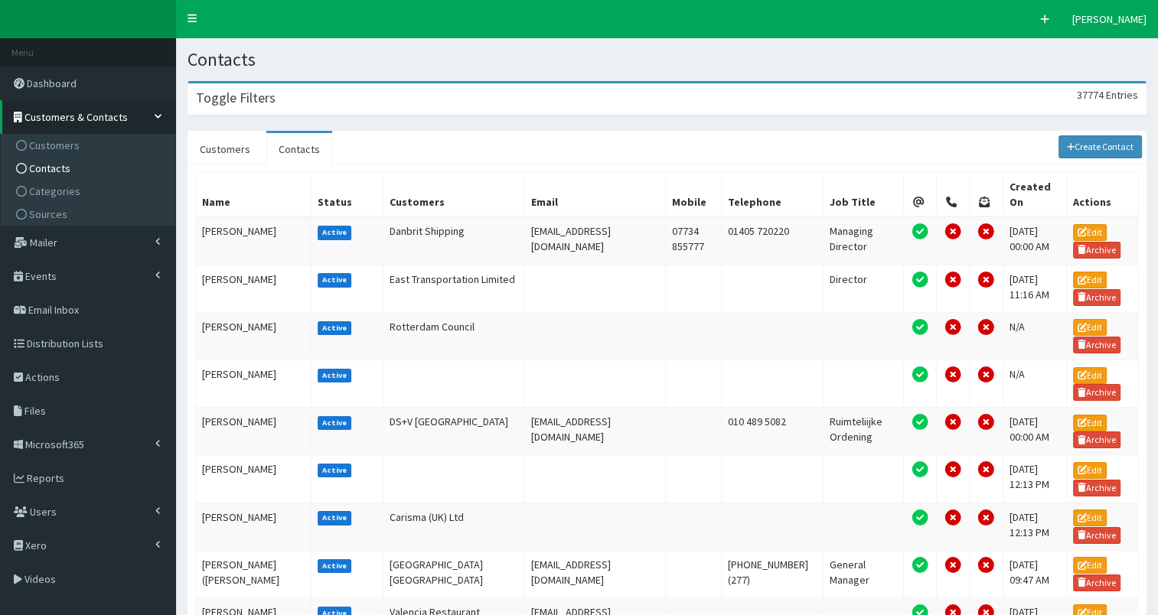
click at [280, 93] on div "Toggle Filters 37774 Entries" at bounding box center [667, 98] width 958 height 31
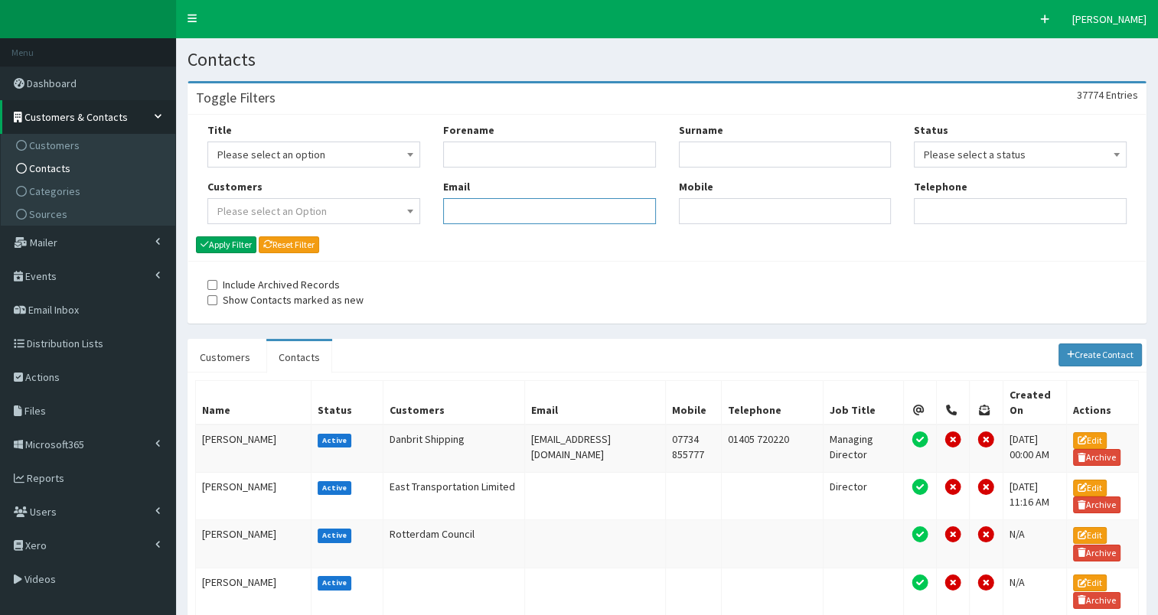
click at [475, 217] on input "Email" at bounding box center [549, 211] width 213 height 26
paste input "[PERSON_NAME][EMAIL_ADDRESS][DOMAIN_NAME]"
type input "[PERSON_NAME][EMAIL_ADDRESS][DOMAIN_NAME]"
click at [214, 239] on button "Apply Filter" at bounding box center [226, 245] width 60 height 17
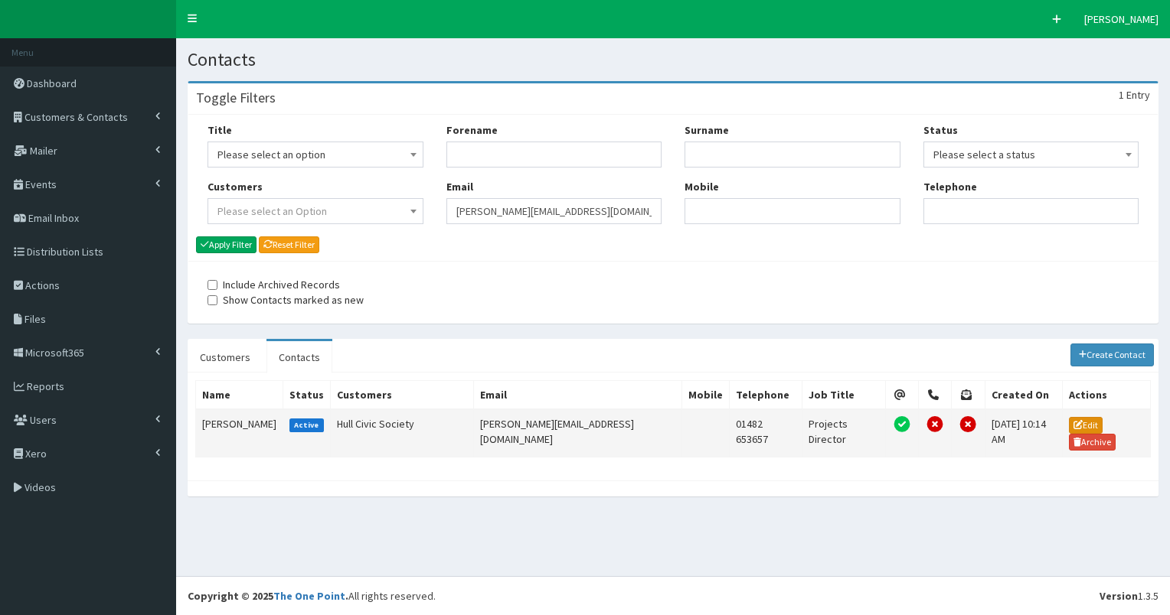
click at [1086, 423] on link "Edit" at bounding box center [1086, 425] width 34 height 17
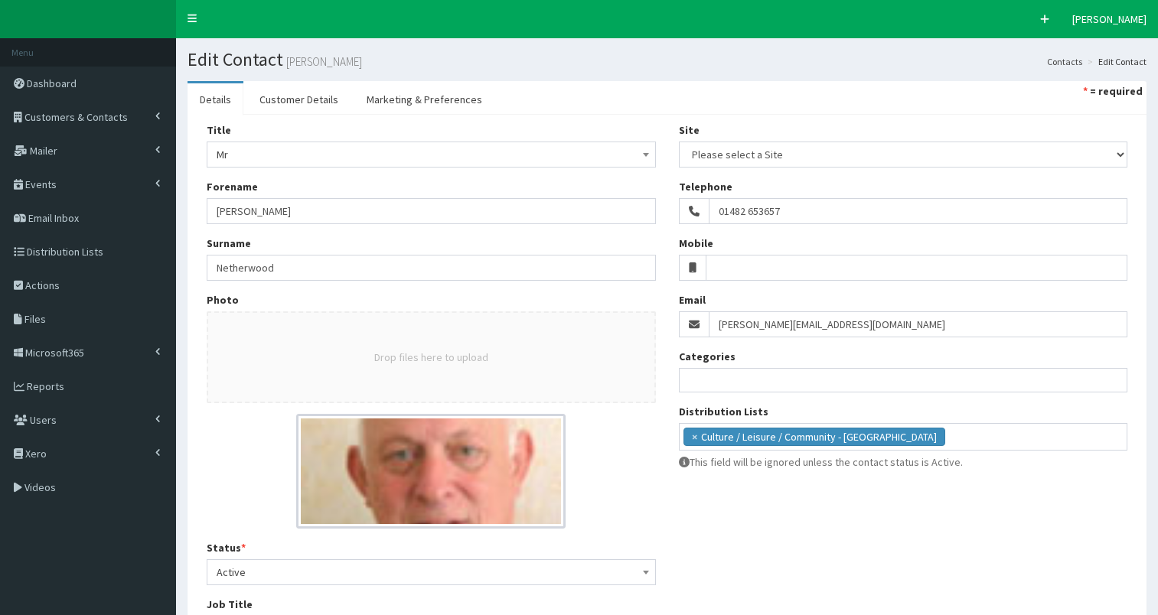
select select
